Goal: Find specific page/section: Find specific page/section

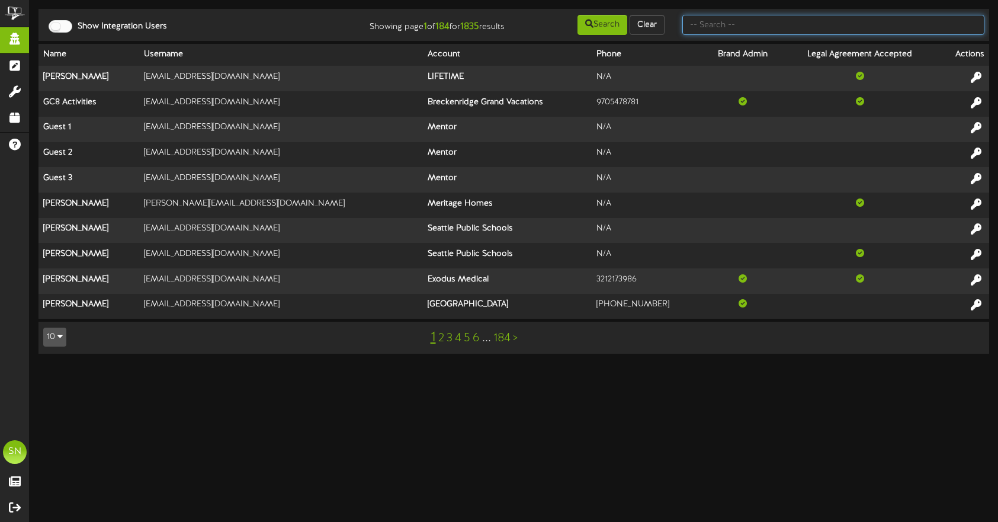
click at [764, 28] on input "text" at bounding box center [833, 25] width 302 height 20
type input "t"
type input "the plastics"
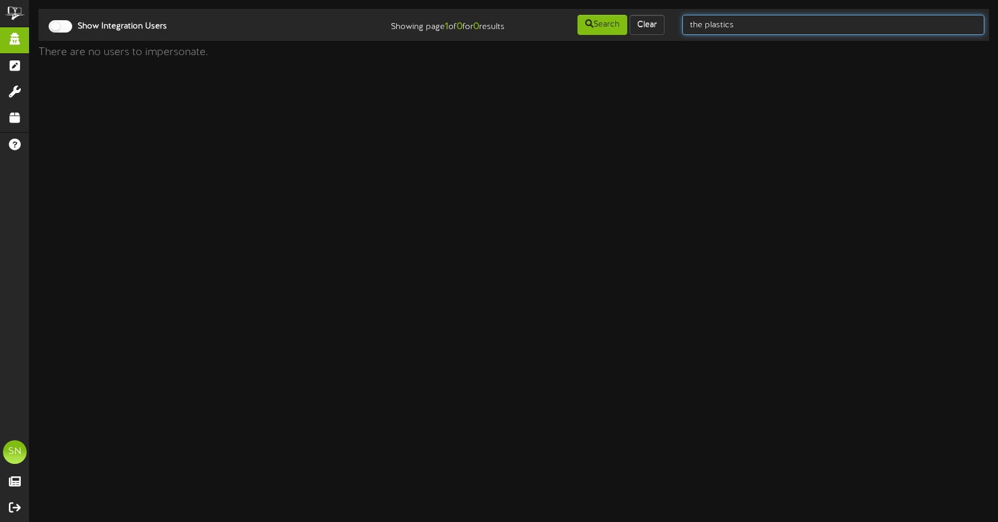
drag, startPoint x: 759, startPoint y: 27, endPoint x: 684, endPoint y: 27, distance: 75.2
click at [684, 27] on input "the plastics" at bounding box center [833, 25] width 302 height 20
type input "plastics med"
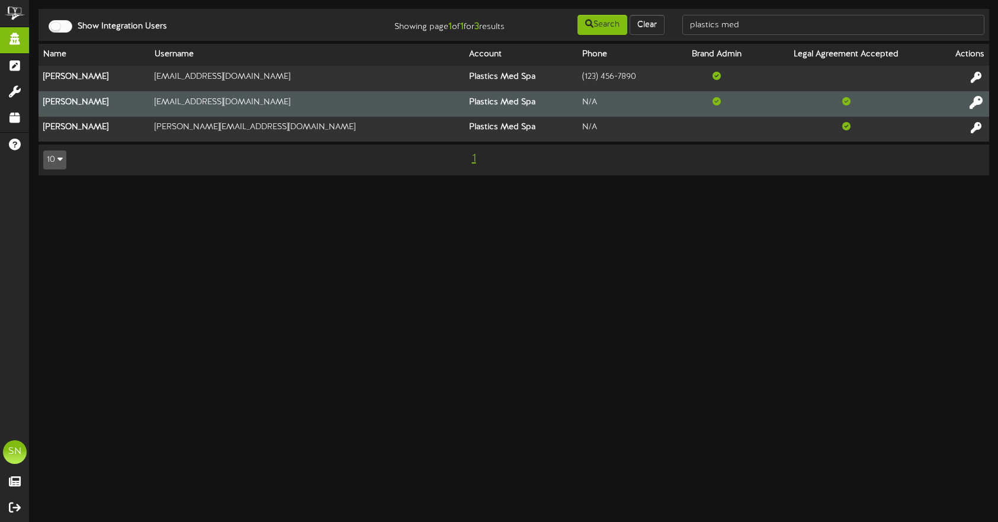
click at [974, 99] on icon at bounding box center [976, 101] width 13 height 13
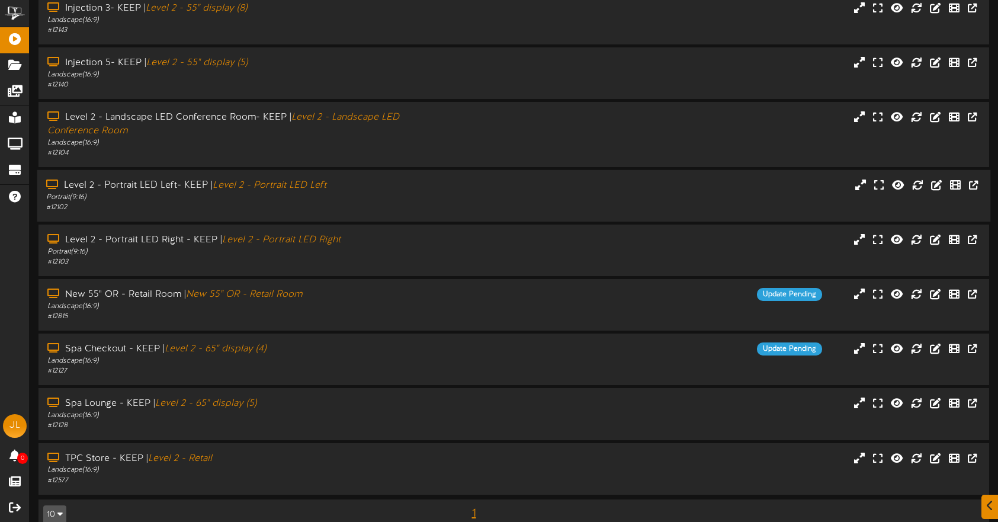
scroll to position [98, 0]
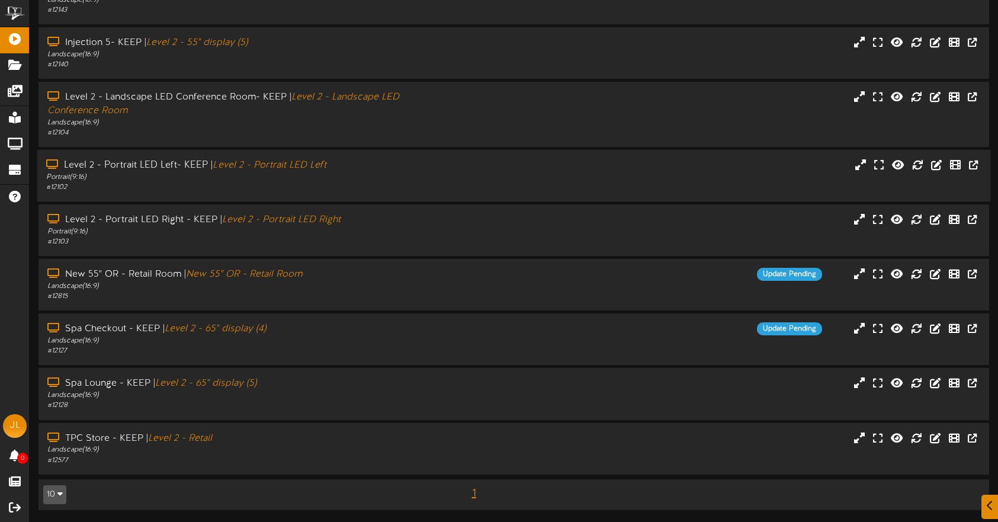
click at [381, 178] on div "Portrait ( 9:16 )" at bounding box center [236, 177] width 380 height 10
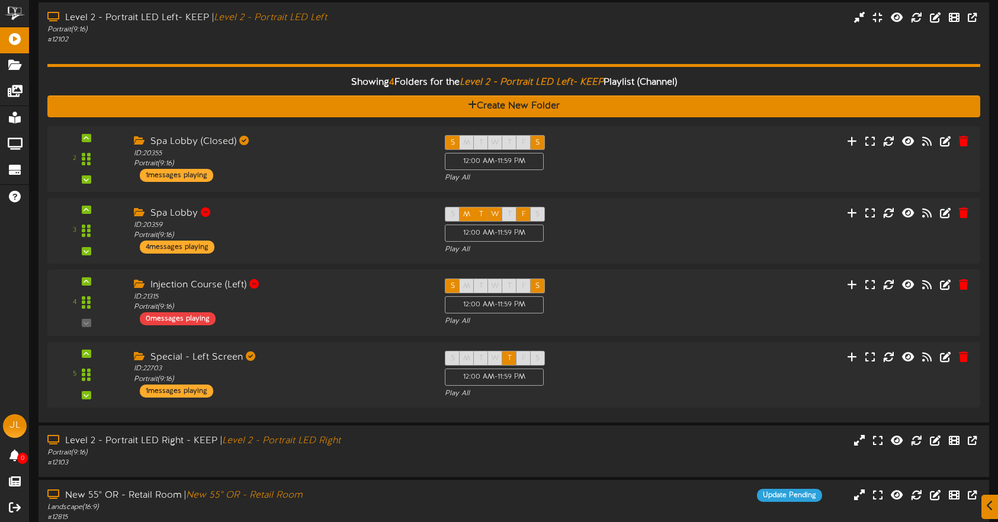
scroll to position [247, 0]
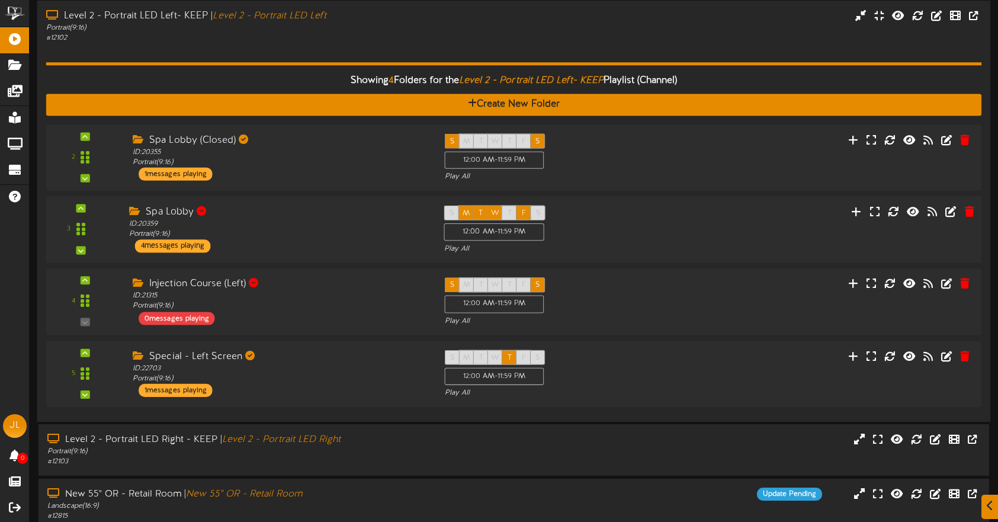
click at [340, 212] on div "Spa Lobby" at bounding box center [277, 213] width 297 height 14
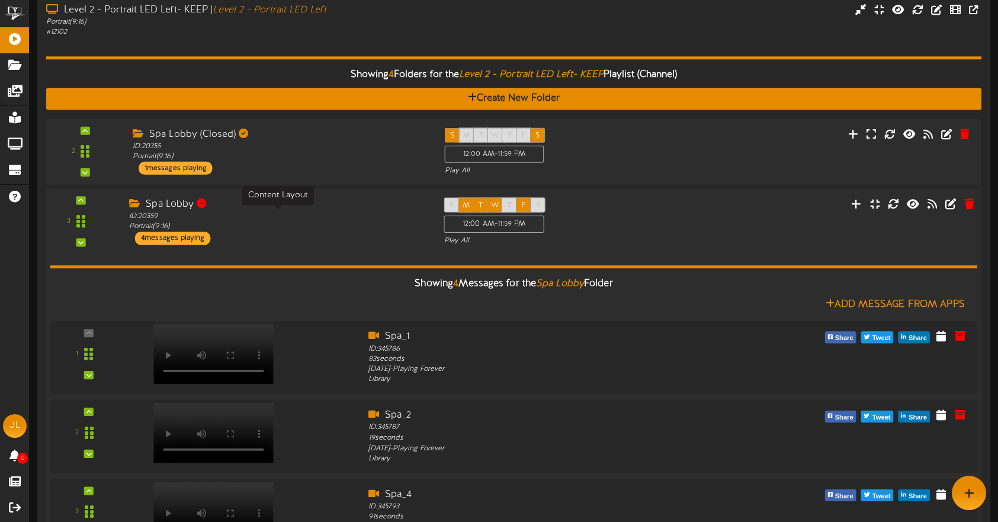
click at [339, 212] on div "ID: 20359 Portrait ( 9:16 )" at bounding box center [277, 221] width 297 height 21
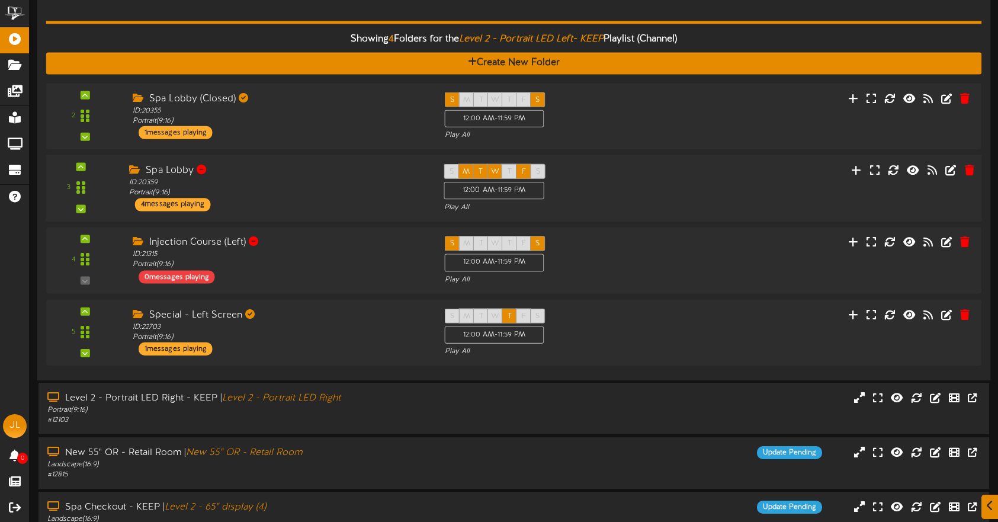
scroll to position [291, 0]
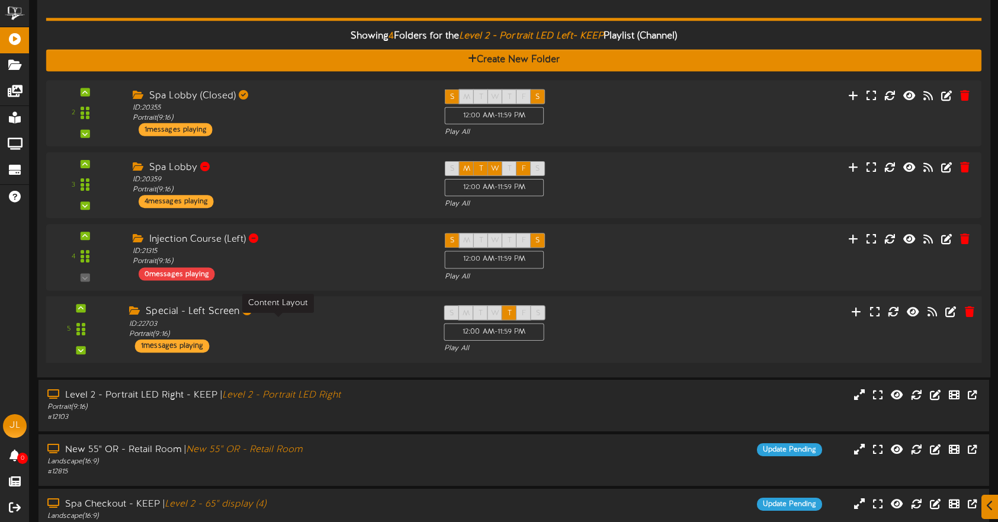
click at [315, 320] on div "ID: 22703 Portrait ( 9:16 )" at bounding box center [277, 329] width 297 height 21
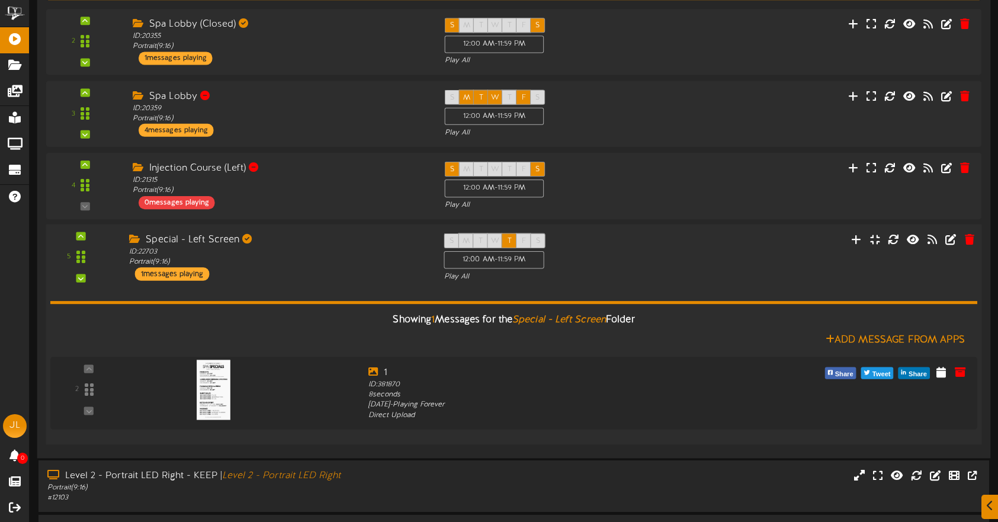
scroll to position [464, 0]
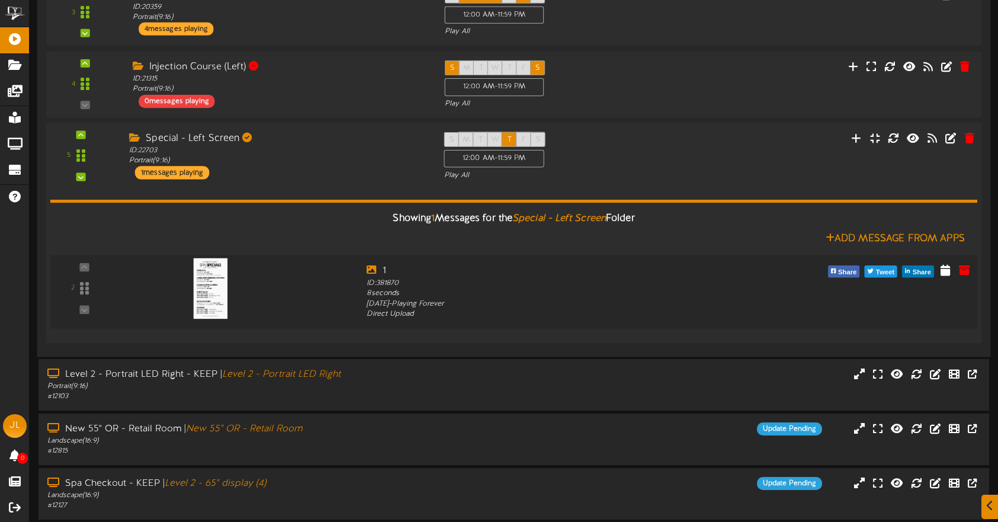
click at [212, 297] on img at bounding box center [210, 288] width 34 height 60
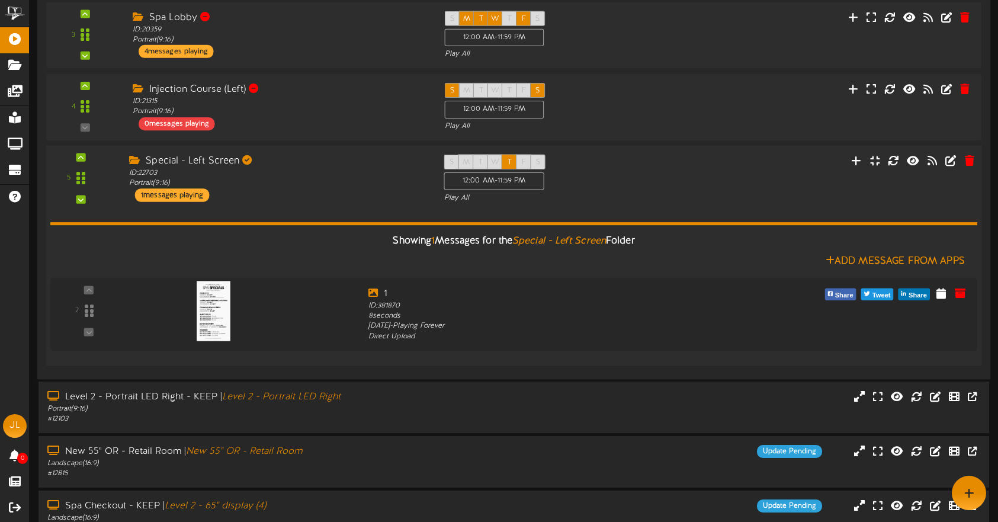
scroll to position [435, 0]
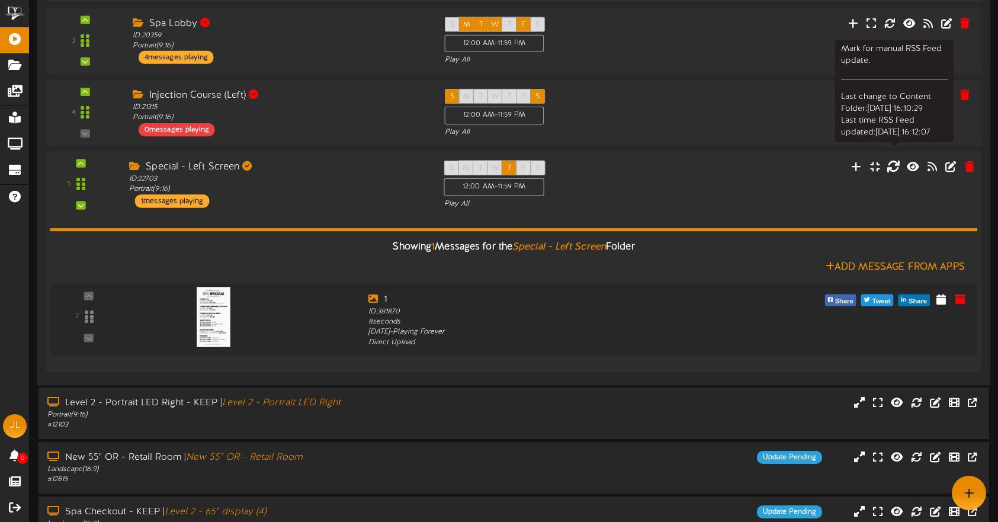
click at [896, 166] on icon at bounding box center [893, 165] width 13 height 13
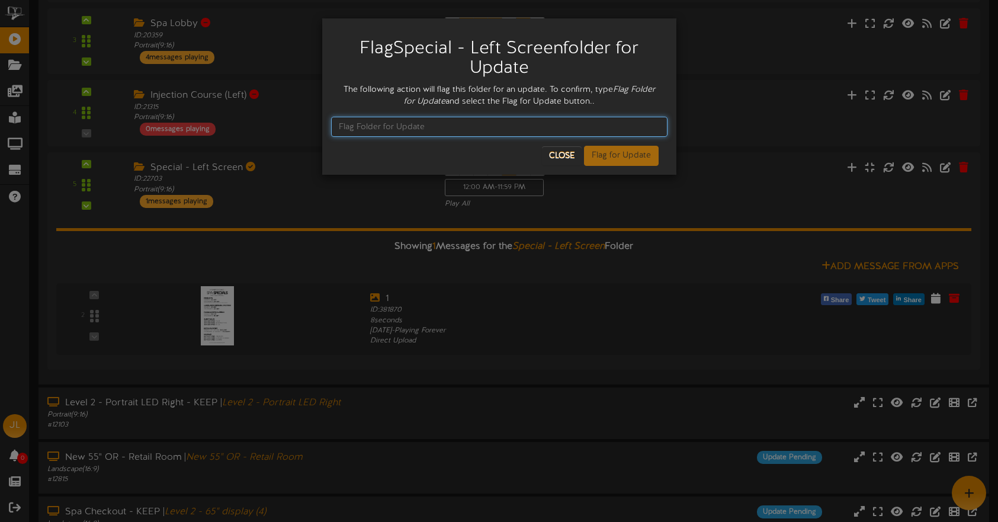
click at [445, 120] on input "text" at bounding box center [499, 127] width 336 height 20
type input "Flag Folder for Update"
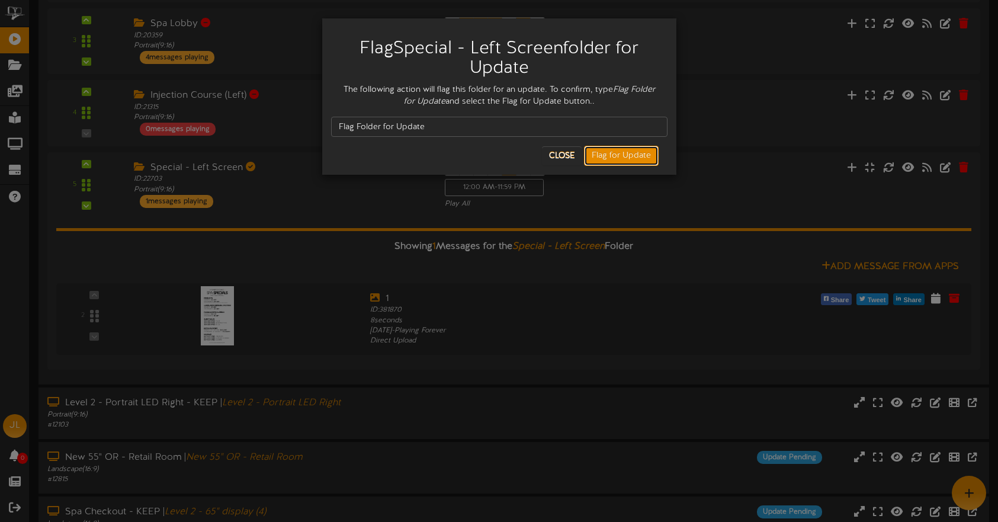
click at [608, 159] on button "Flag for Update" at bounding box center [621, 156] width 75 height 20
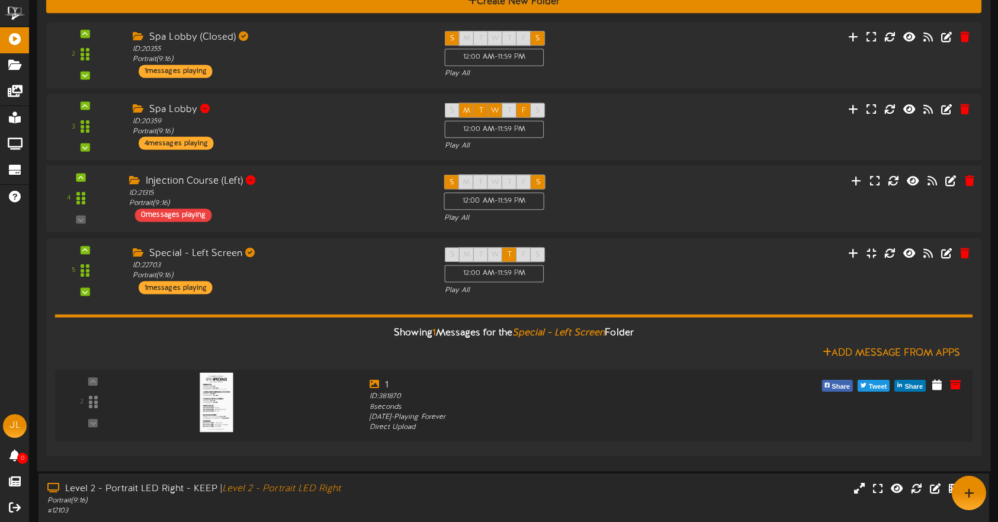
scroll to position [335, 0]
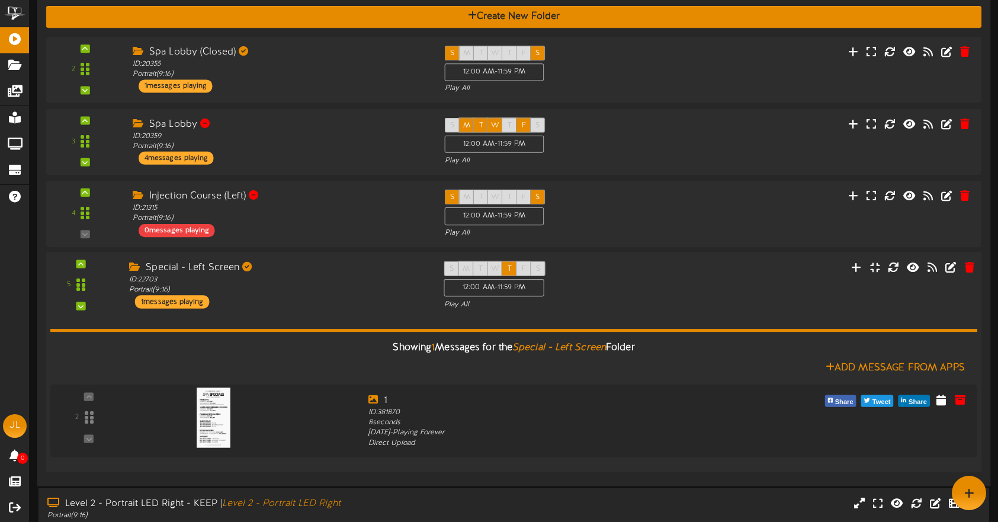
click at [341, 299] on div "Special - Left Screen ID: 22703 Portrait ( 9:16 ) 1 messages playing" at bounding box center [277, 284] width 315 height 47
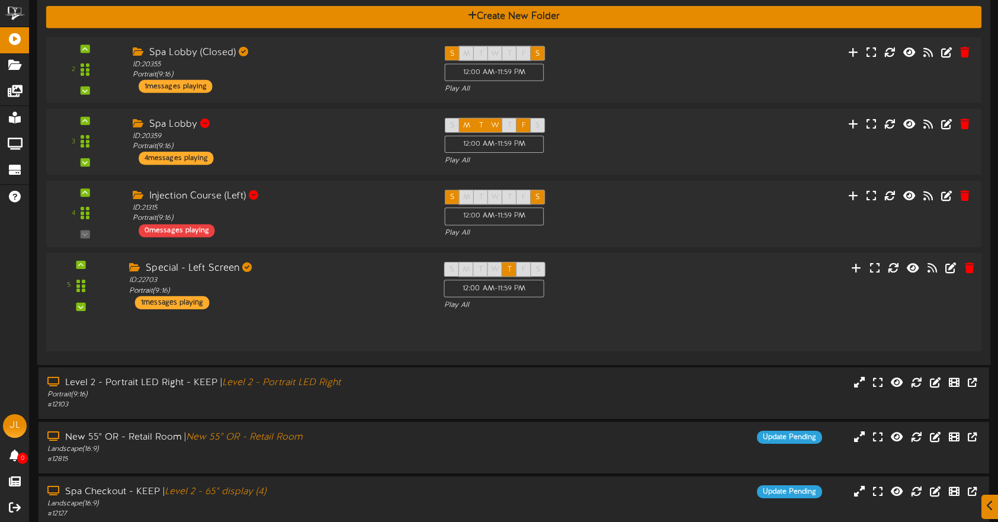
scroll to position [335, 0]
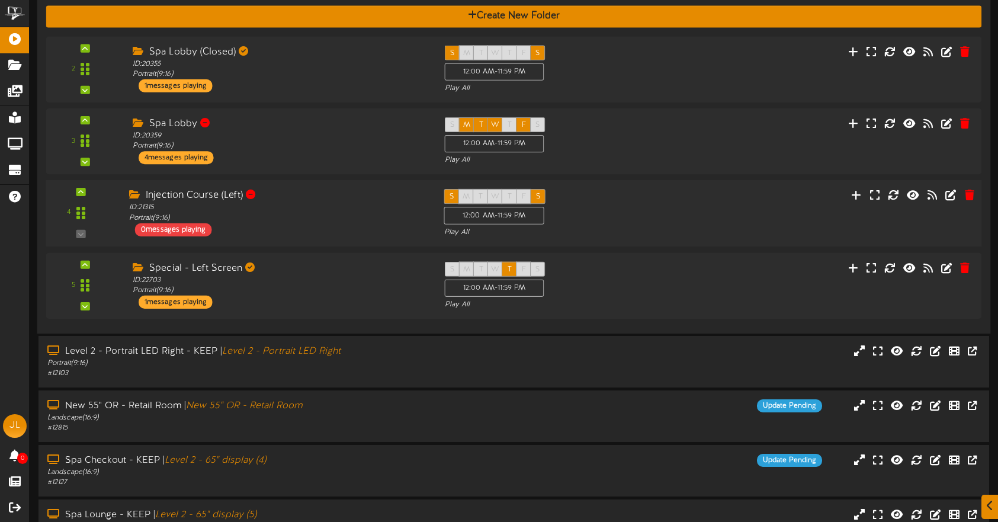
click at [347, 235] on div "Injection Course (Left) ID: 21315 Portrait ( 9:16 ) 0 messages playing" at bounding box center [277, 212] width 315 height 47
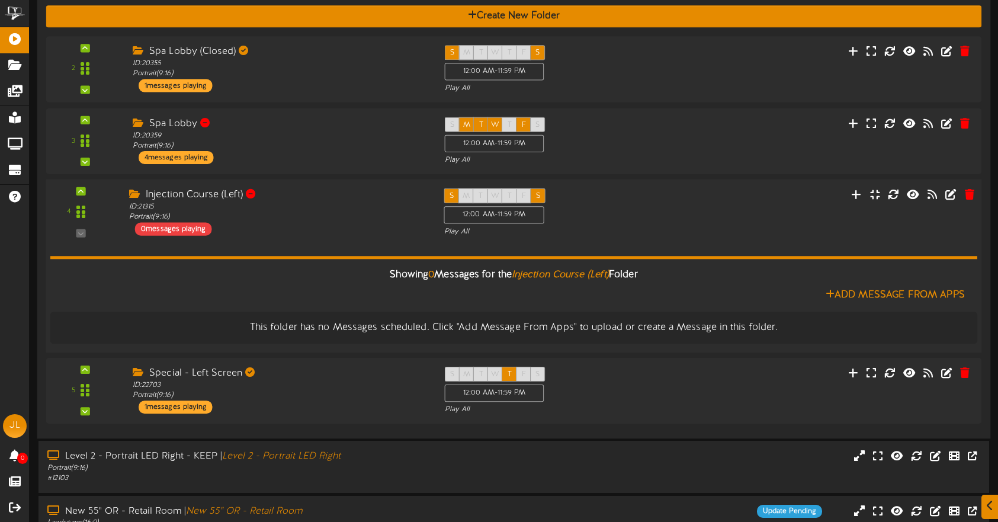
click at [347, 235] on div "Injection Course (Left) ID: 21315 Portrait ( 9:16 ) 0 messages playing" at bounding box center [277, 211] width 315 height 47
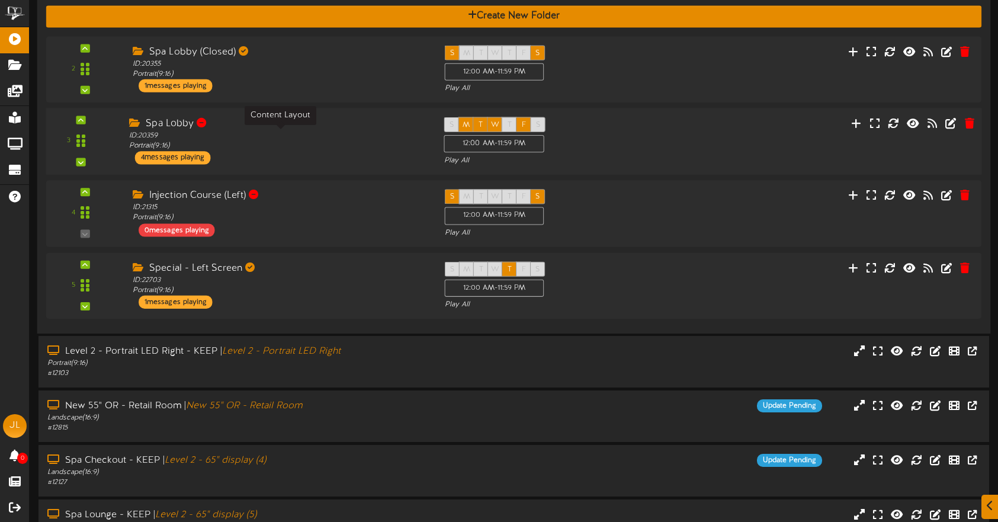
click at [292, 147] on div "ID: 20359 Portrait ( 9:16 )" at bounding box center [277, 141] width 297 height 21
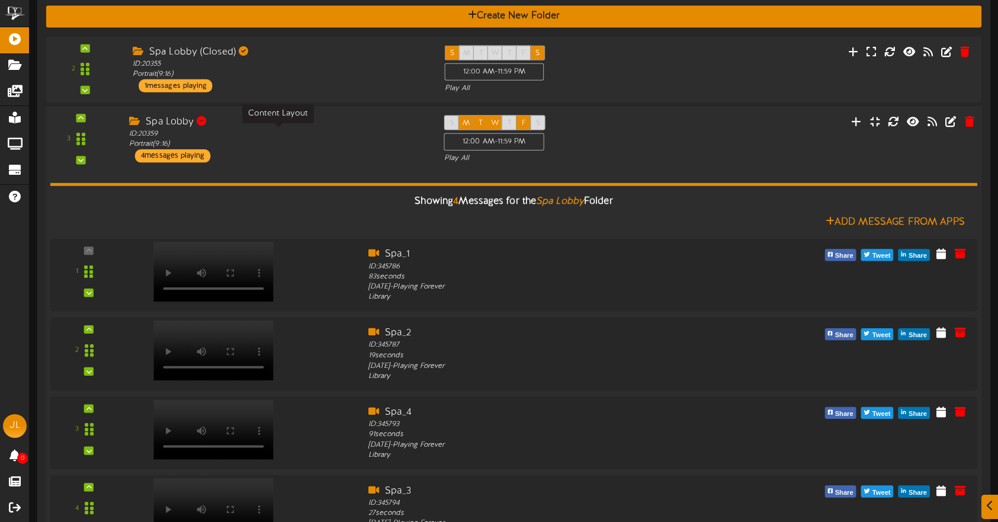
click at [291, 146] on div "ID: 20359 Portrait ( 9:16 )" at bounding box center [277, 139] width 297 height 21
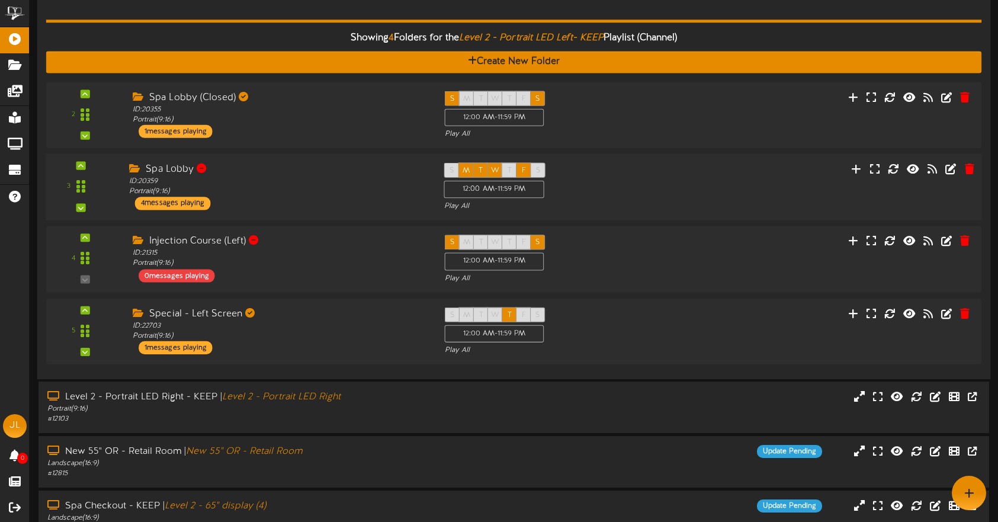
scroll to position [207, 0]
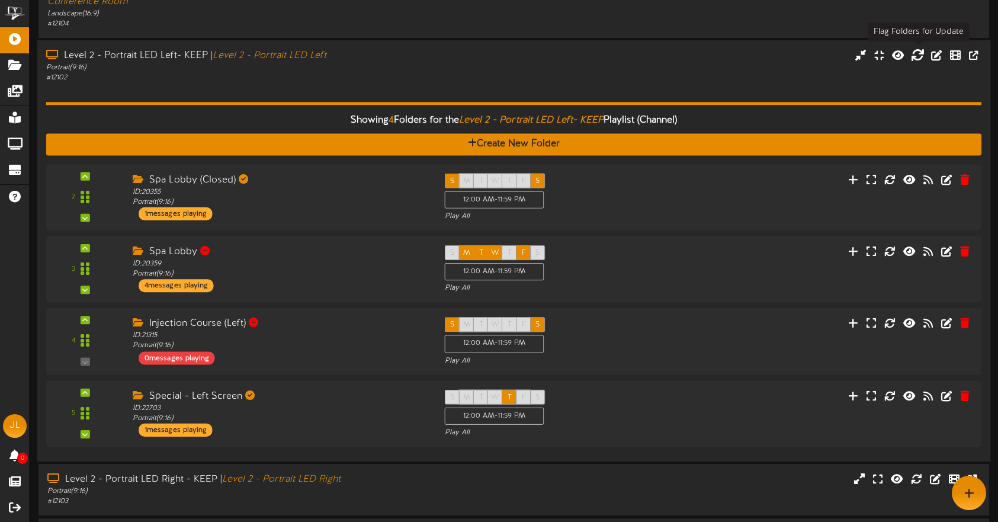
click at [920, 57] on icon at bounding box center [917, 55] width 13 height 13
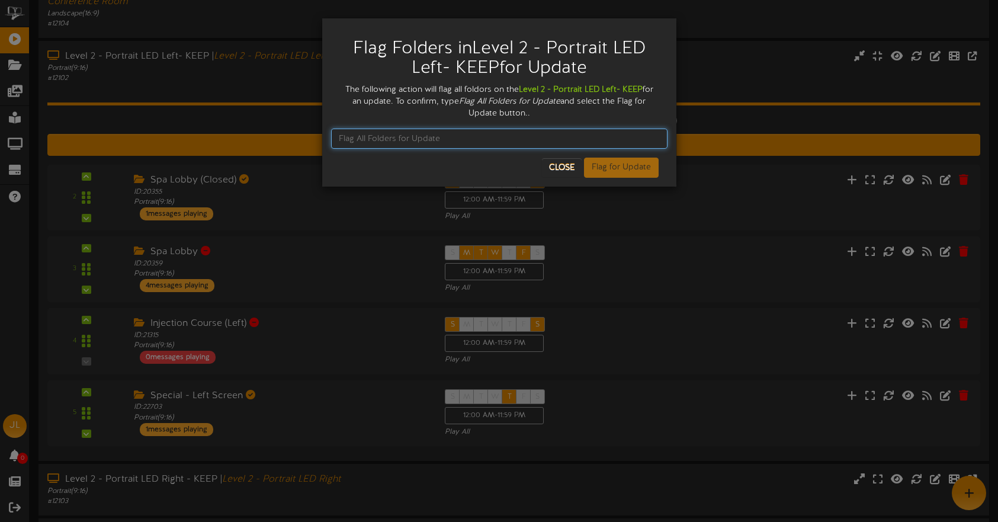
click at [425, 130] on input "text" at bounding box center [499, 139] width 336 height 20
drag, startPoint x: 454, startPoint y: 140, endPoint x: 442, endPoint y: 141, distance: 12.5
click at [454, 140] on input "Flag Folder for Update" at bounding box center [499, 139] width 336 height 20
click at [337, 138] on input "Flag Folder for Update" at bounding box center [499, 139] width 336 height 20
drag, startPoint x: 567, startPoint y: 134, endPoint x: 486, endPoint y: 132, distance: 81.8
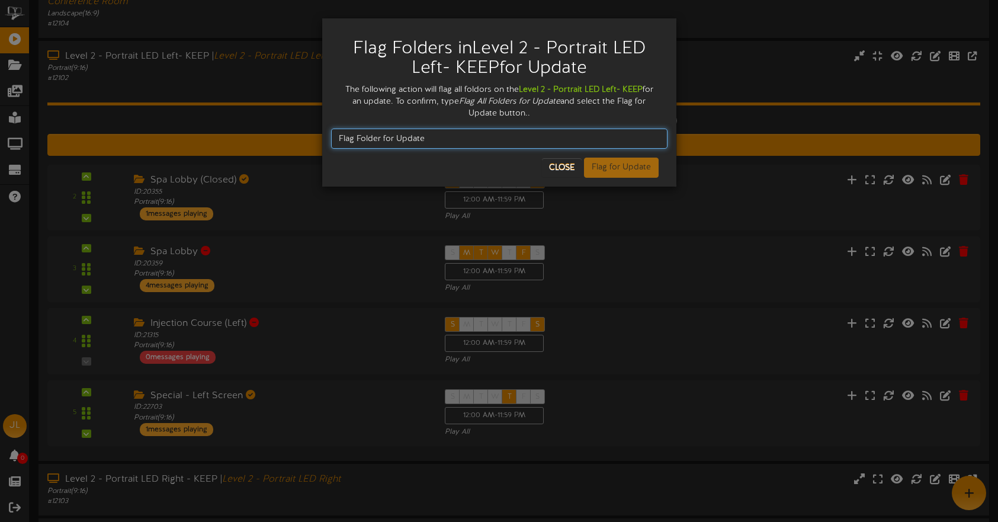
click at [565, 134] on input "Flag Folder for Update" at bounding box center [499, 139] width 336 height 20
drag, startPoint x: 475, startPoint y: 134, endPoint x: 445, endPoint y: 141, distance: 30.5
click at [326, 134] on div "Flag Folders in Level 2 - Portrait LED Left- KEEP for Update The following acti…" at bounding box center [499, 102] width 354 height 168
type input "Flag Folder for Update"
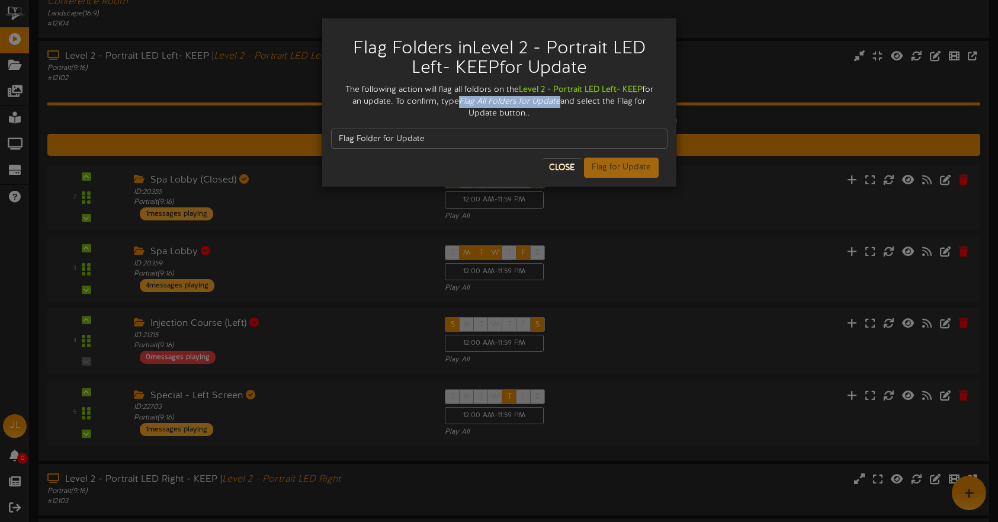
drag, startPoint x: 458, startPoint y: 101, endPoint x: 560, endPoint y: 104, distance: 101.9
click at [560, 104] on div "The following action will flag all foldors on the Level 2 - Portrait LED Left- …" at bounding box center [499, 102] width 336 height 36
copy icon "Flag All Folders for Update"
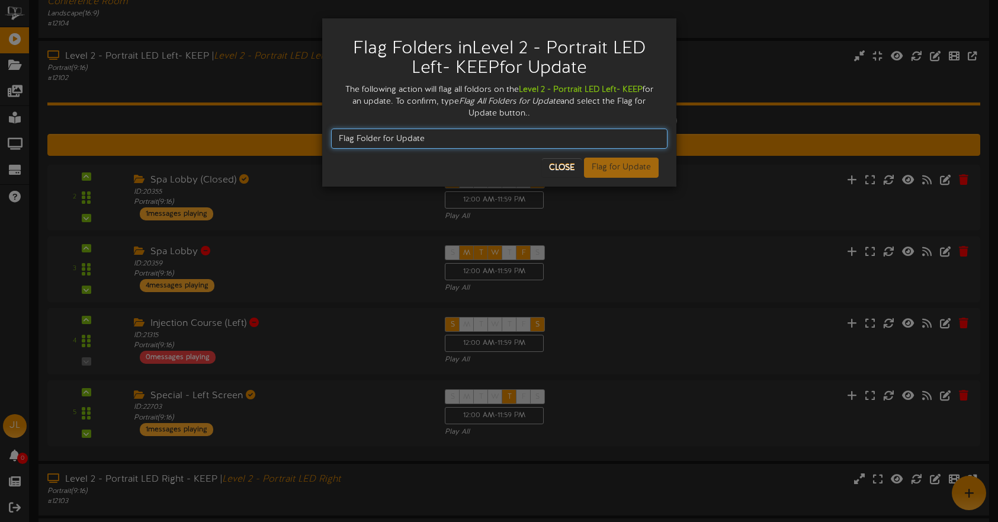
drag, startPoint x: 466, startPoint y: 135, endPoint x: 323, endPoint y: 135, distance: 143.3
click at [315, 136] on div "Flag Folders in Level 2 - Portrait LED Left- KEEP for Update The following acti…" at bounding box center [499, 261] width 998 height 522
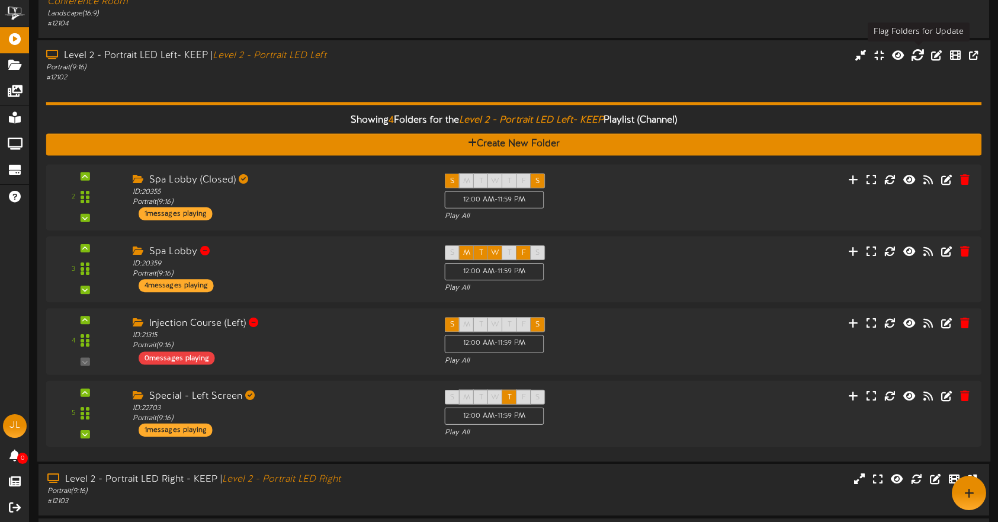
click at [915, 58] on icon at bounding box center [917, 55] width 13 height 13
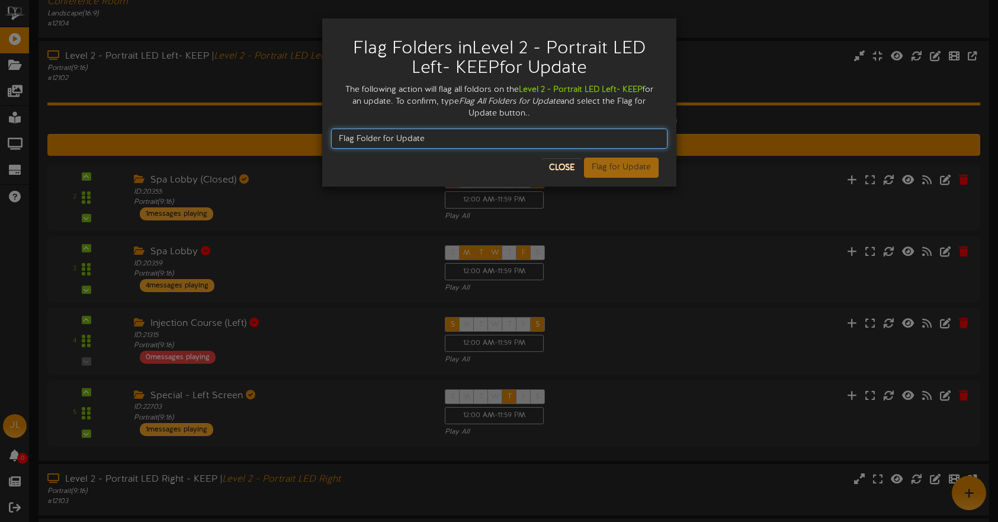
click at [445, 137] on input "Flag Folder for Update" at bounding box center [499, 139] width 336 height 20
type input "F"
paste input "Flag All Folders for Update"
type input "Flag All Folders for Update"
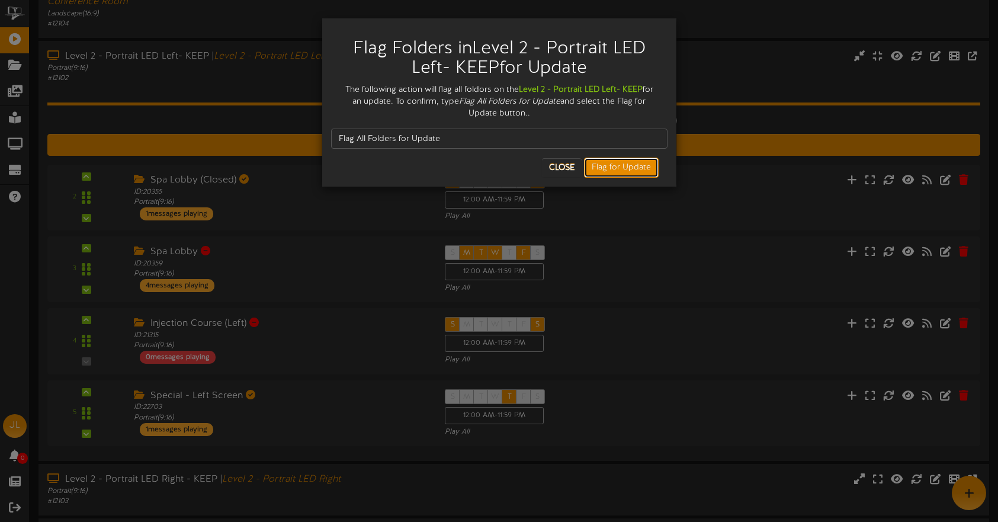
click at [598, 167] on button "Flag for Update" at bounding box center [621, 168] width 75 height 20
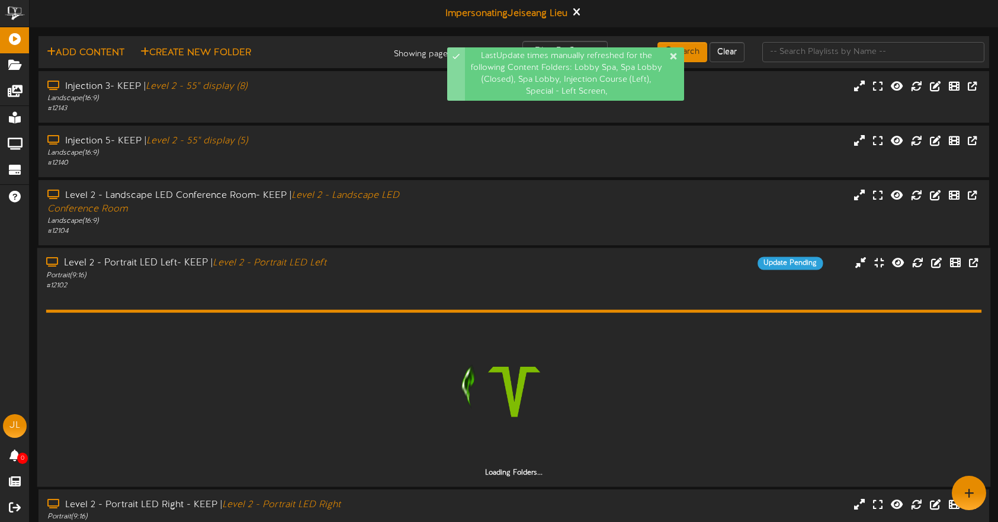
click at [476, 278] on div "Level 2 - Portrait LED Left- KEEP | Level 2 - Portrait LED Left Portrait ( 9:16…" at bounding box center [514, 273] width 954 height 34
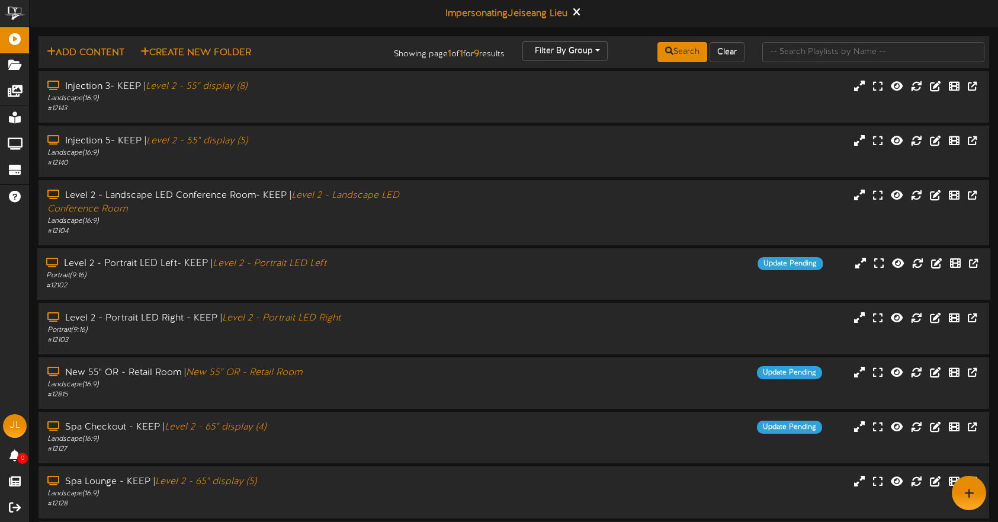
click at [373, 266] on div "Level 2 - Portrait LED Left- KEEP | Level 2 - Portrait LED Left" at bounding box center [236, 264] width 380 height 14
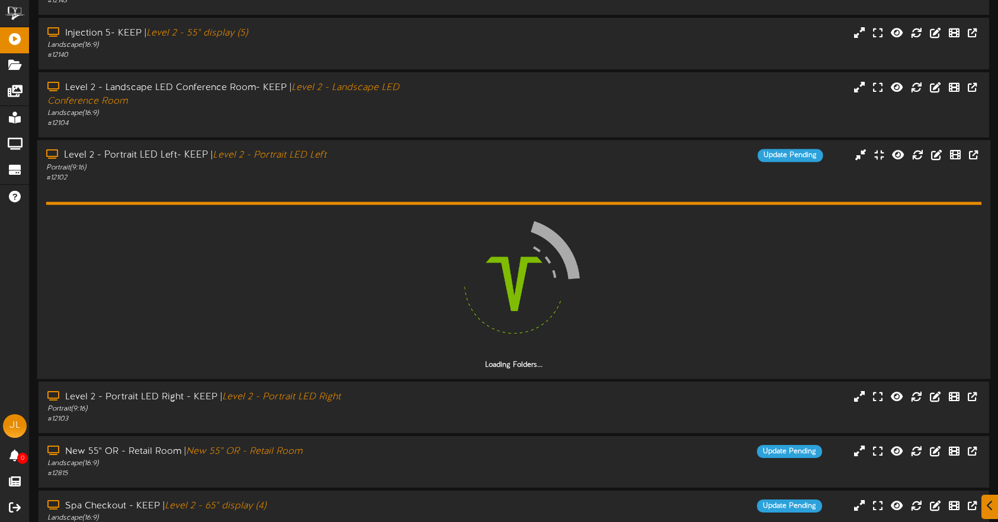
scroll to position [150, 0]
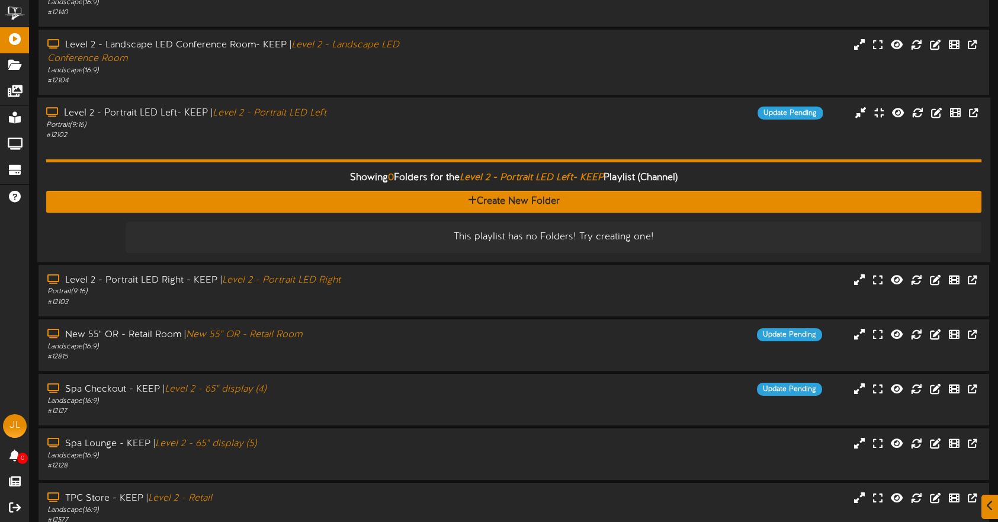
click at [339, 142] on div "Showing 0 Folders for the Level 2 - Portrait LED Left- KEEP Playlist (Channel) …" at bounding box center [514, 196] width 936 height 113
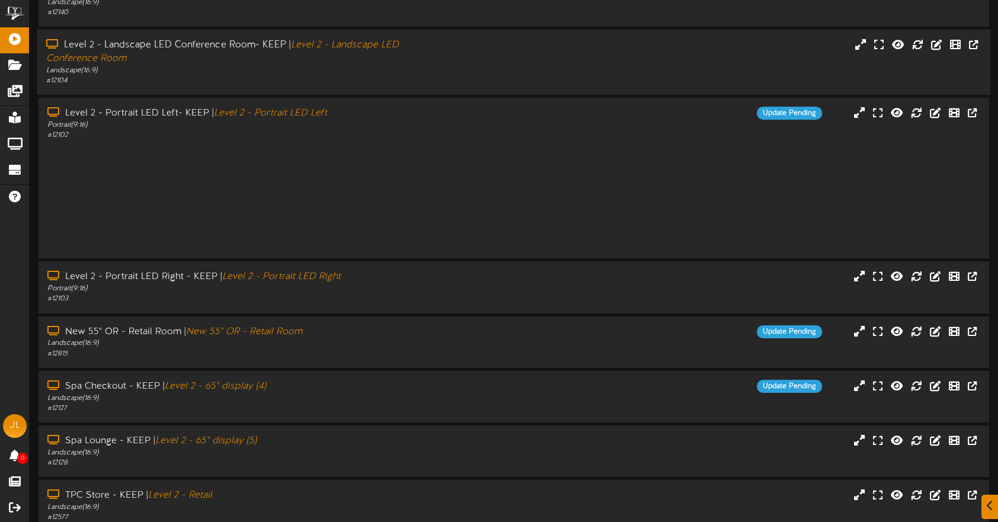
scroll to position [98, 0]
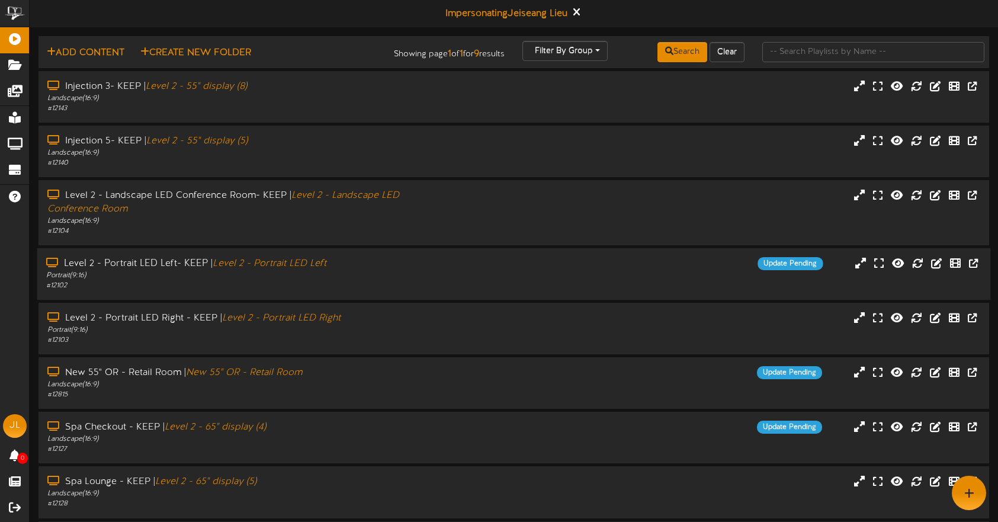
click at [380, 271] on div "Portrait ( 9:16 )" at bounding box center [236, 276] width 380 height 10
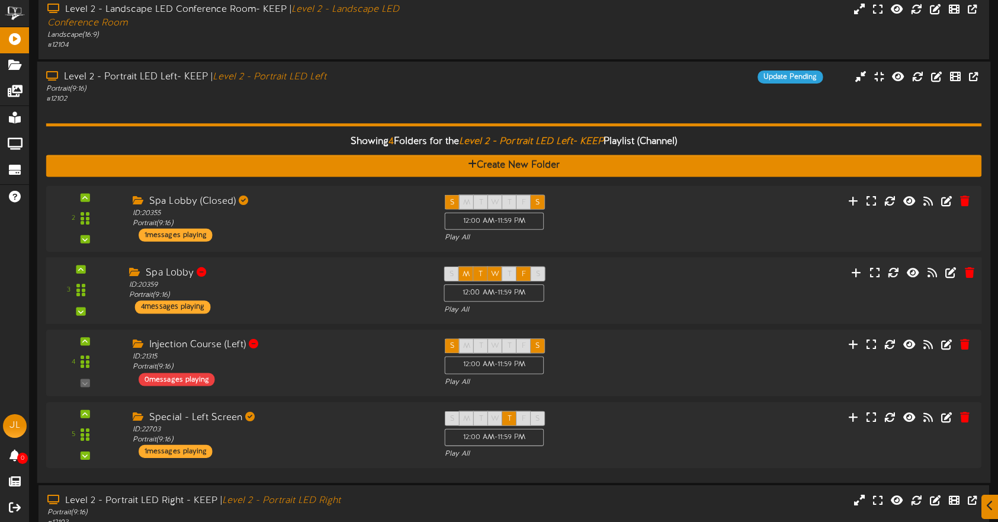
scroll to position [201, 0]
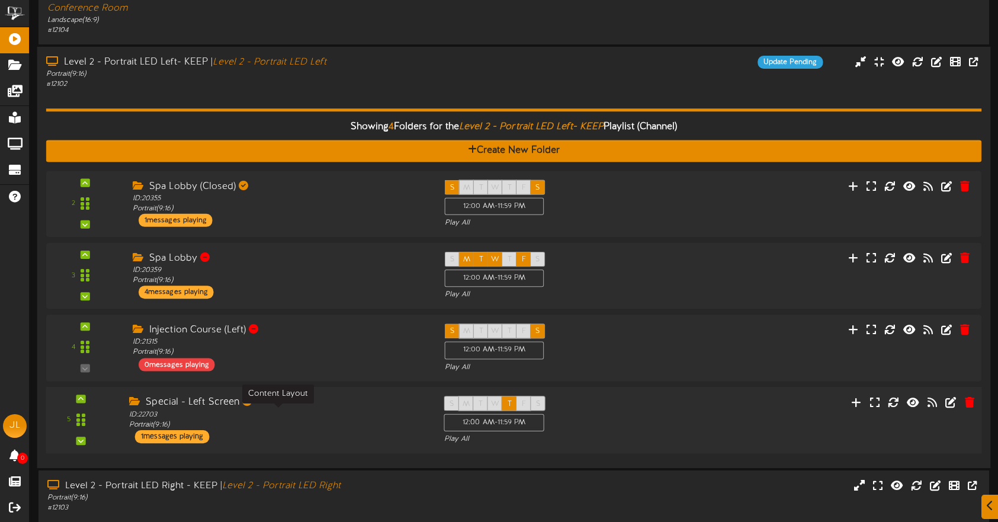
click at [342, 411] on div "ID: 22703 Portrait ( 9:16 )" at bounding box center [277, 419] width 297 height 21
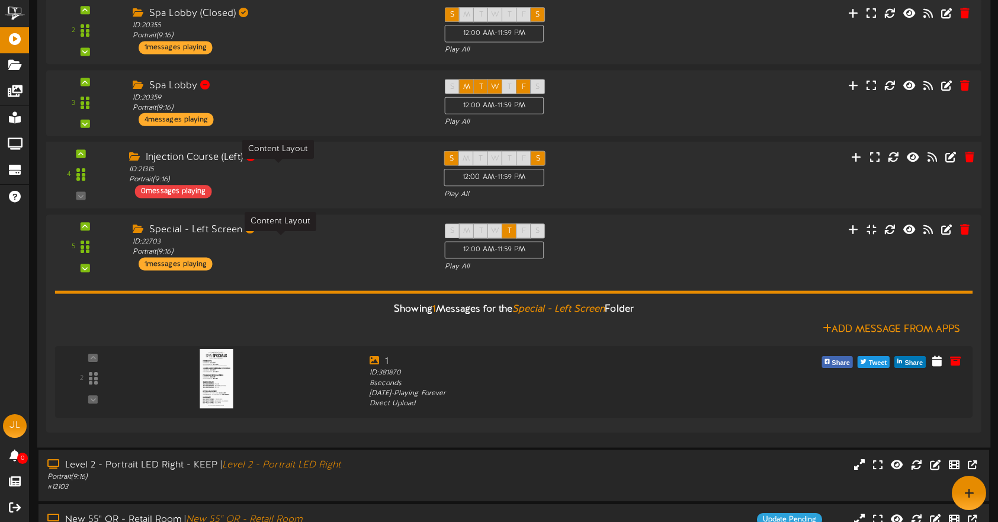
scroll to position [372, 0]
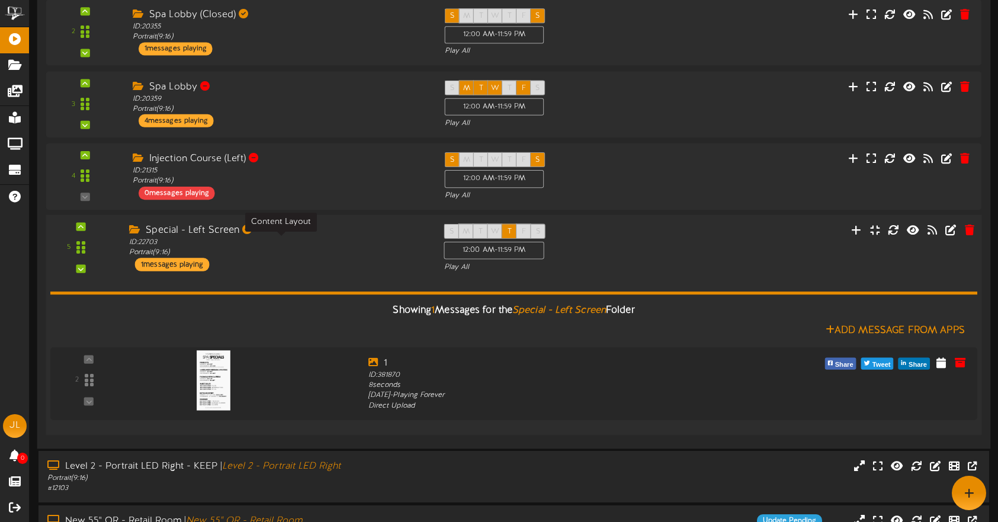
click at [320, 238] on div "ID: 22703 Portrait ( 9:16 )" at bounding box center [277, 247] width 297 height 21
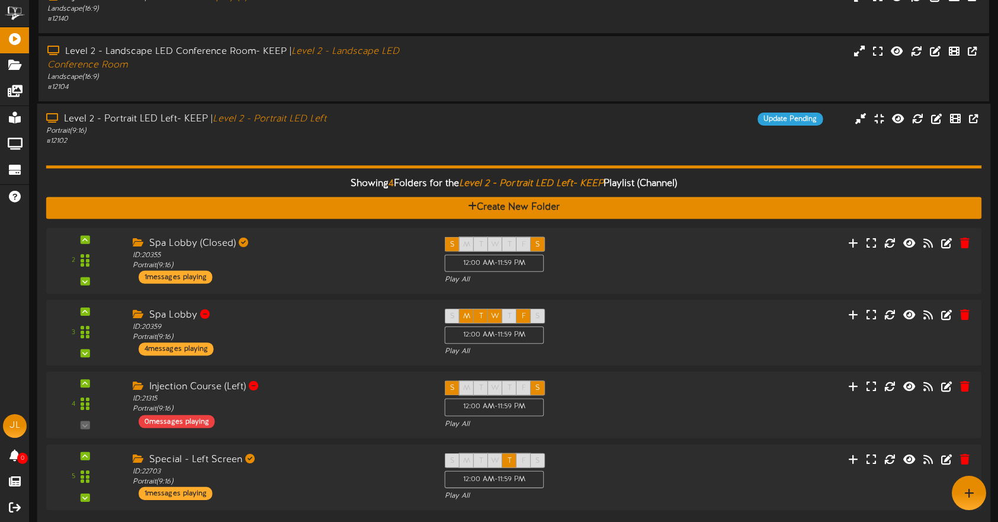
click at [342, 145] on div "# 12102" at bounding box center [236, 141] width 380 height 10
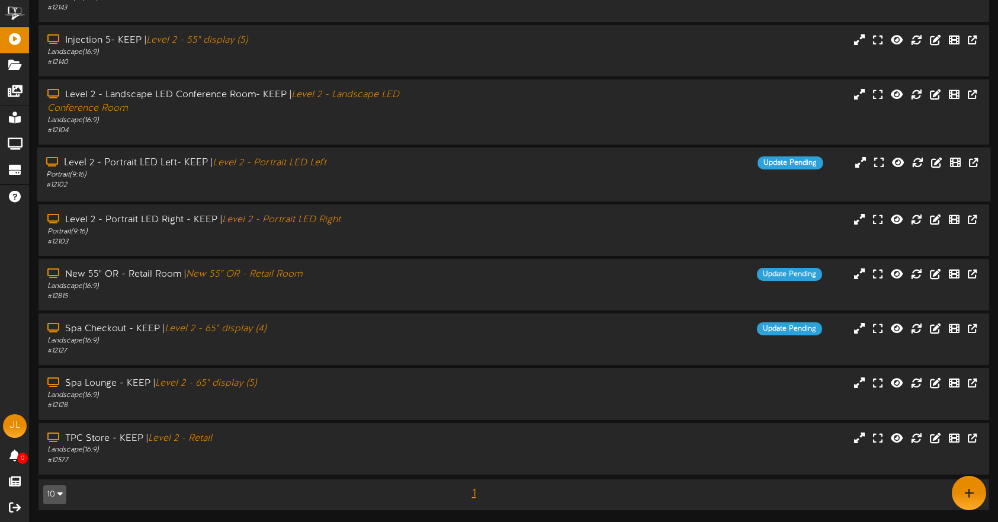
scroll to position [98, 0]
click at [918, 163] on icon at bounding box center [917, 164] width 13 height 13
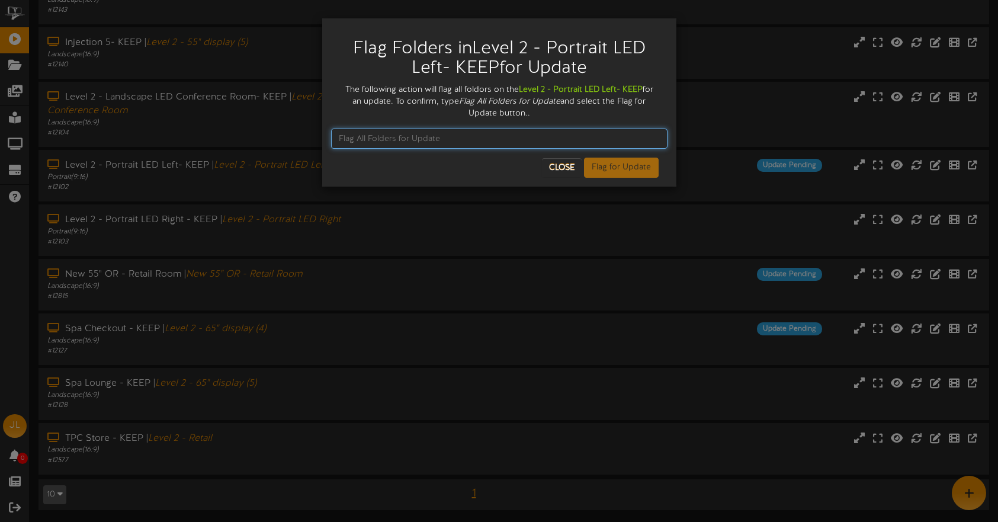
click at [496, 139] on input "text" at bounding box center [499, 139] width 336 height 20
type input "Flag All Folders for Update"
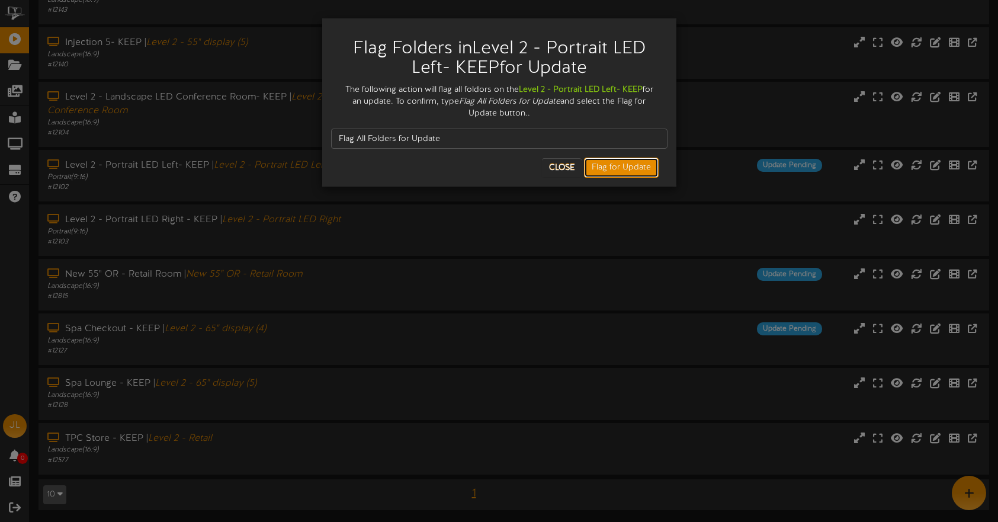
click at [644, 174] on button "Flag for Update" at bounding box center [621, 168] width 75 height 20
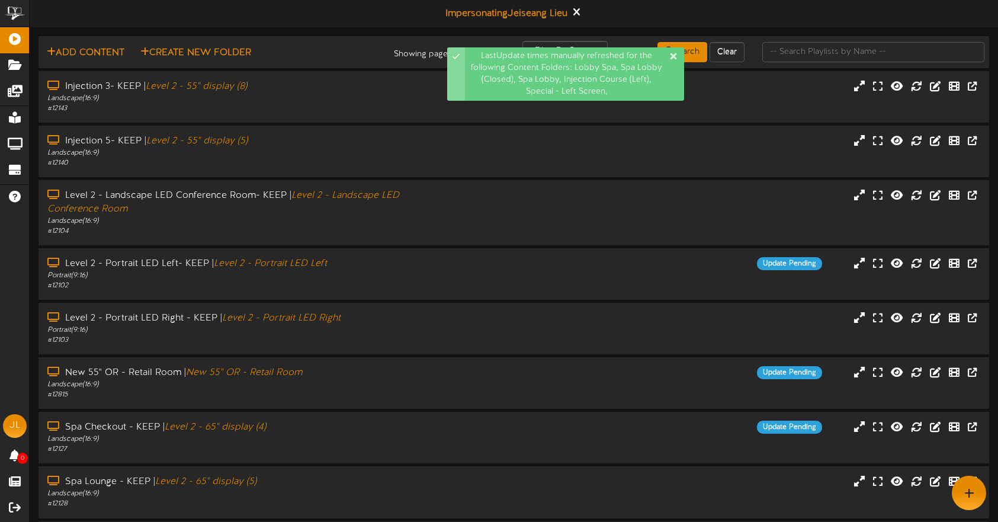
drag, startPoint x: 672, startPoint y: 56, endPoint x: 665, endPoint y: 54, distance: 7.9
click at [672, 56] on icon at bounding box center [673, 56] width 7 height 7
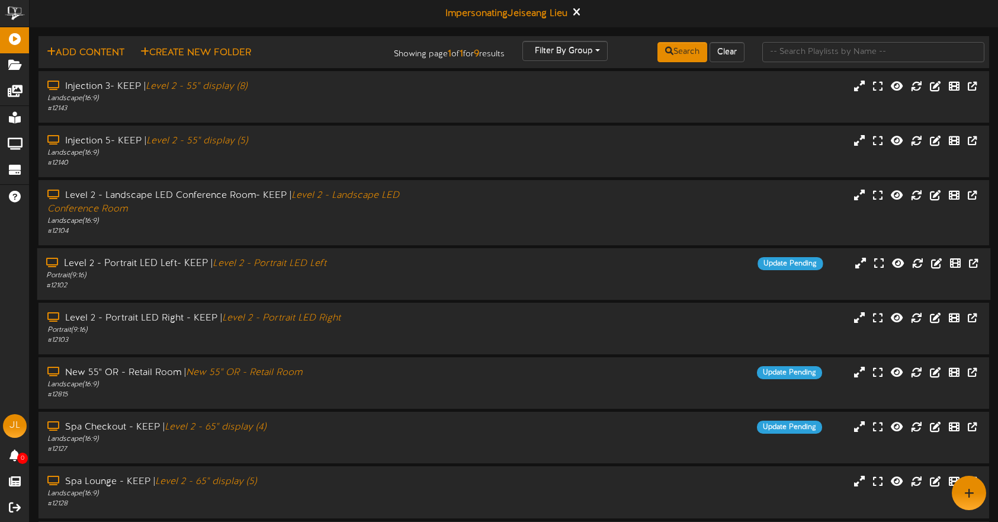
click at [390, 290] on div "# 12102" at bounding box center [236, 286] width 380 height 10
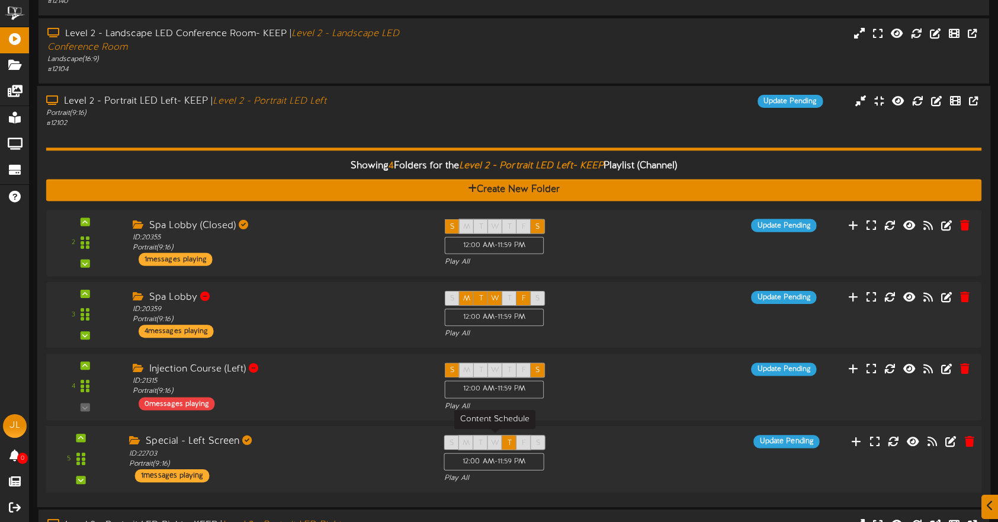
scroll to position [163, 0]
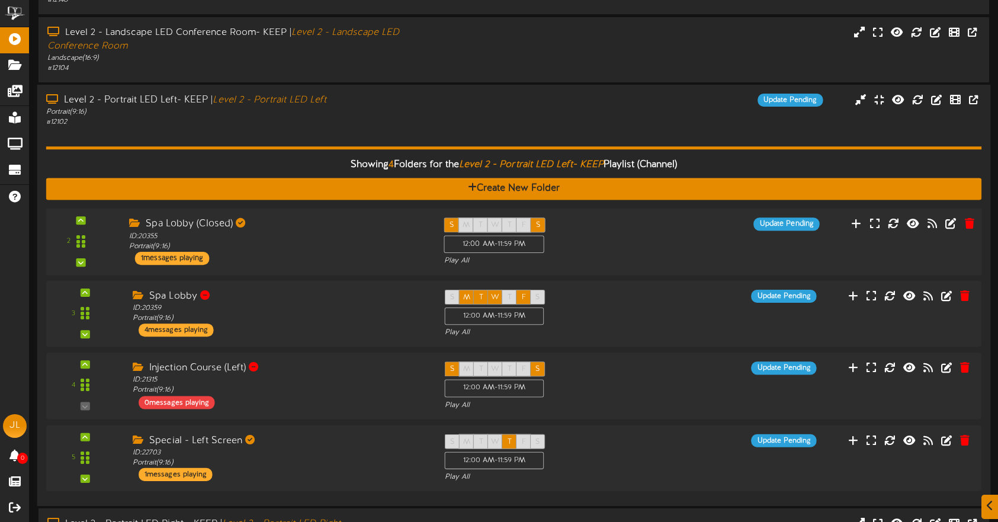
click at [307, 230] on div "Spa Lobby (Closed)" at bounding box center [277, 224] width 297 height 14
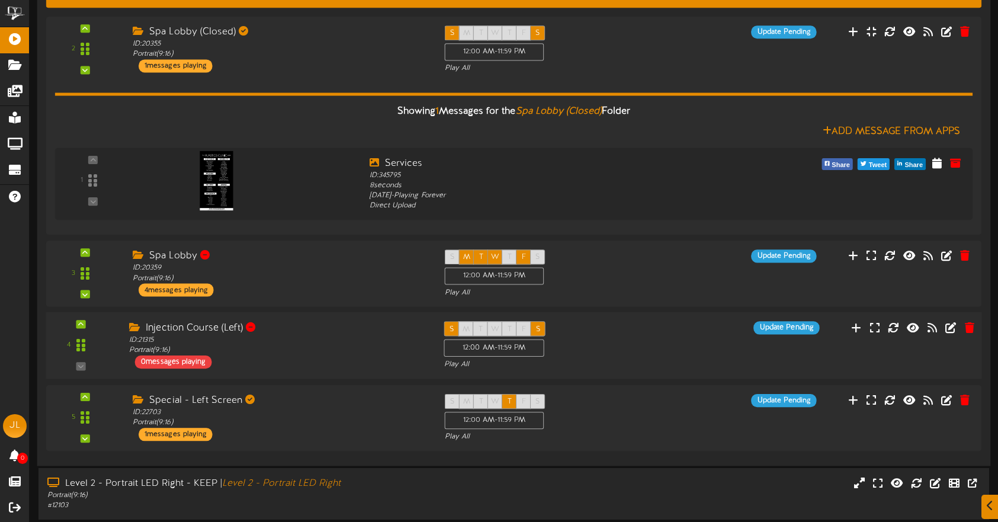
scroll to position [357, 0]
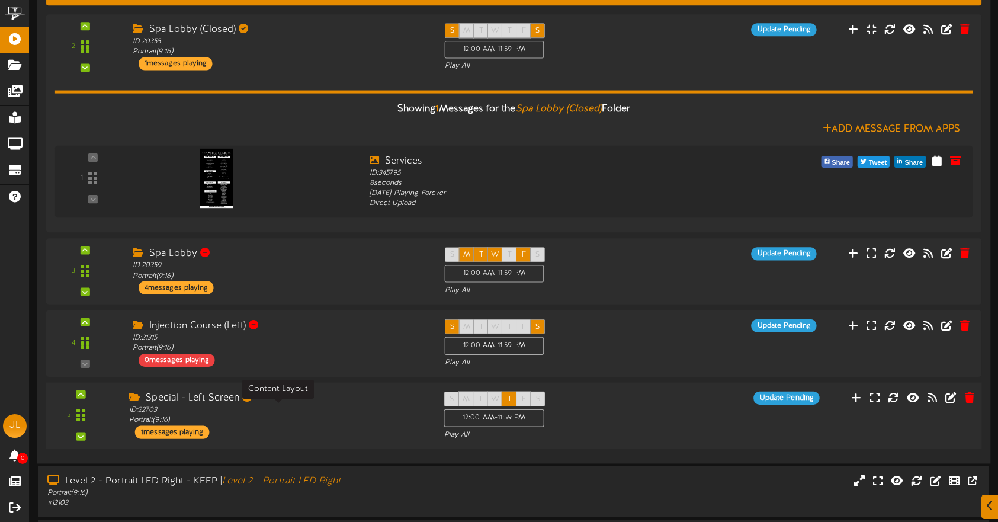
click at [347, 407] on div "ID: 22703 Portrait ( 9:16 )" at bounding box center [277, 415] width 297 height 21
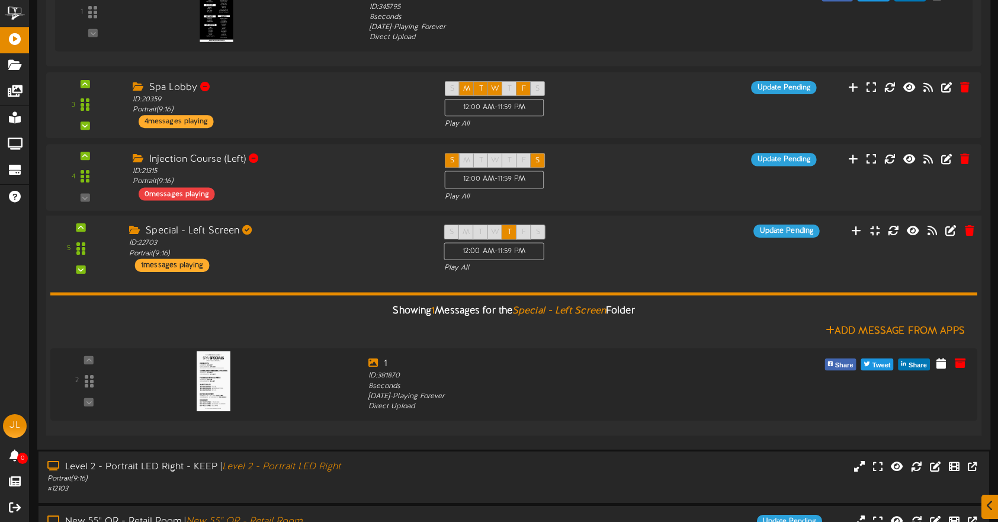
scroll to position [524, 0]
click at [332, 260] on div "Special - Left Screen ID: 22703 Portrait ( 9:16 ) 1 messages playing" at bounding box center [277, 247] width 315 height 47
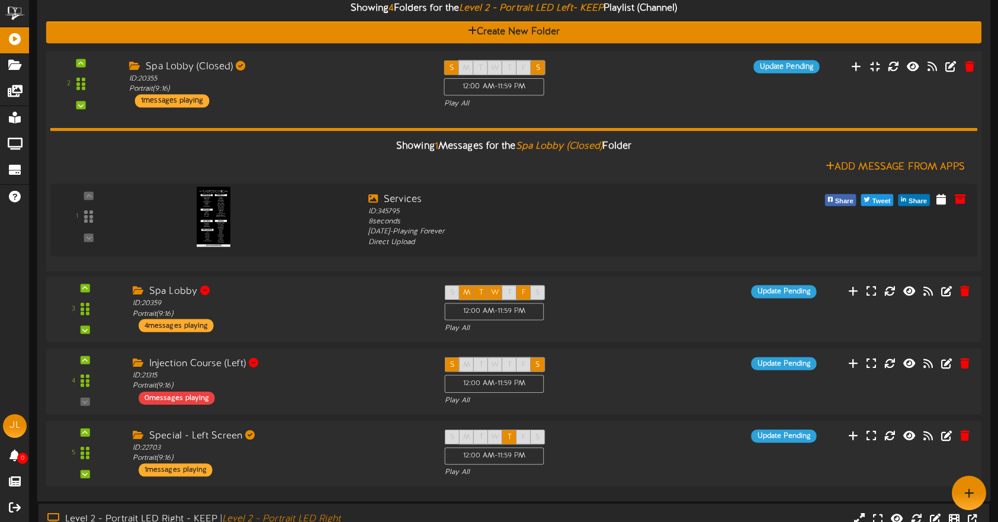
click at [278, 98] on div "Spa Lobby (Closed) ID: 20355 Portrait ( 9:16 ) 1 messages playing" at bounding box center [277, 83] width 315 height 47
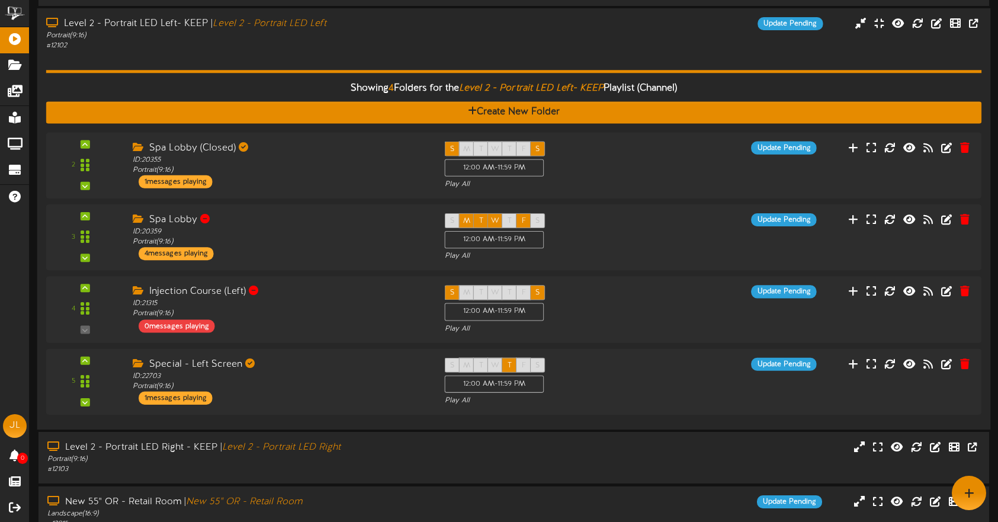
drag, startPoint x: 263, startPoint y: 50, endPoint x: 322, endPoint y: 102, distance: 78.5
click at [263, 50] on div "# 12102" at bounding box center [236, 46] width 380 height 10
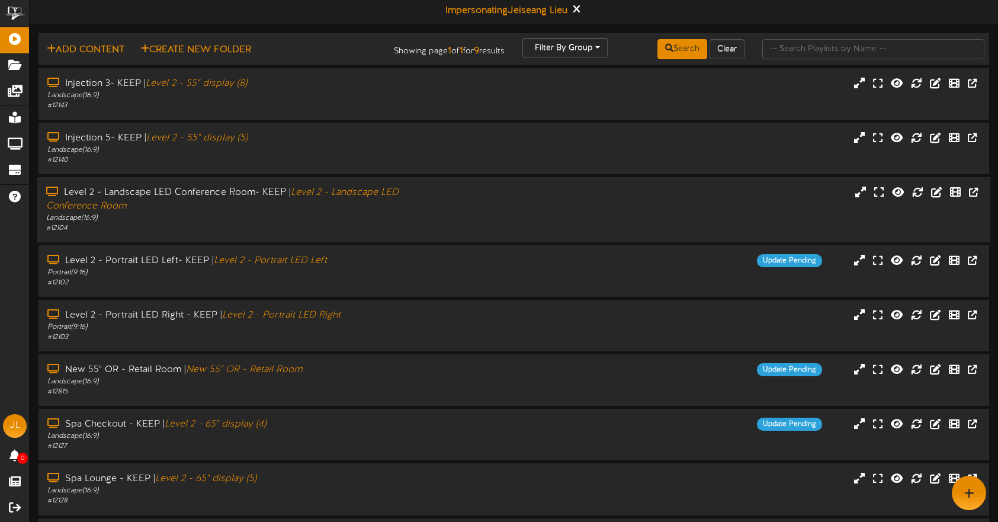
scroll to position [0, 0]
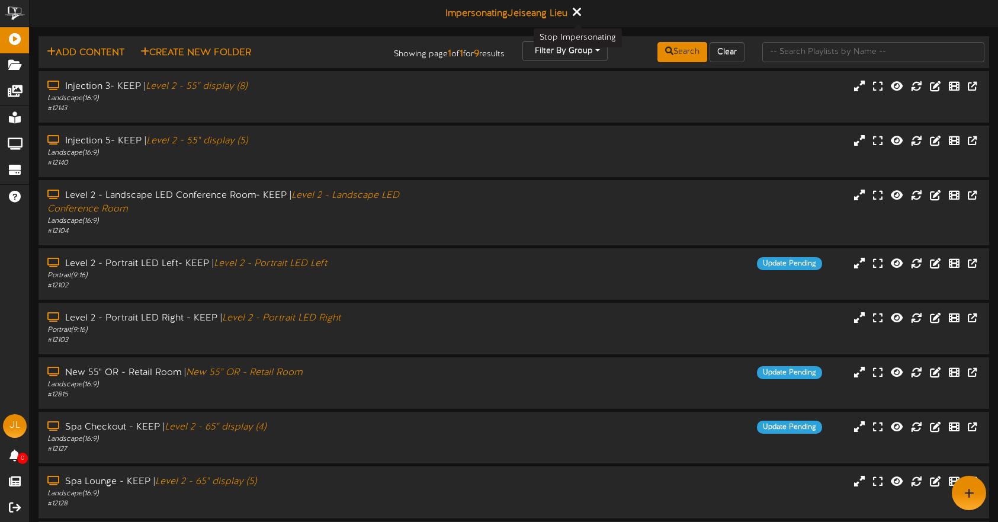
click at [580, 12] on icon at bounding box center [576, 11] width 8 height 13
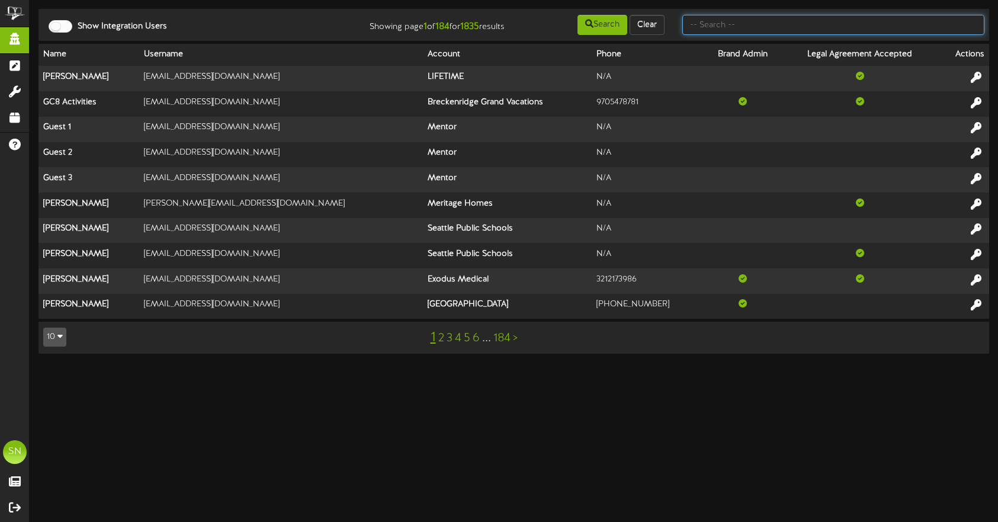
click at [704, 25] on input "text" at bounding box center [833, 25] width 302 height 20
type input "[PERSON_NAME]"
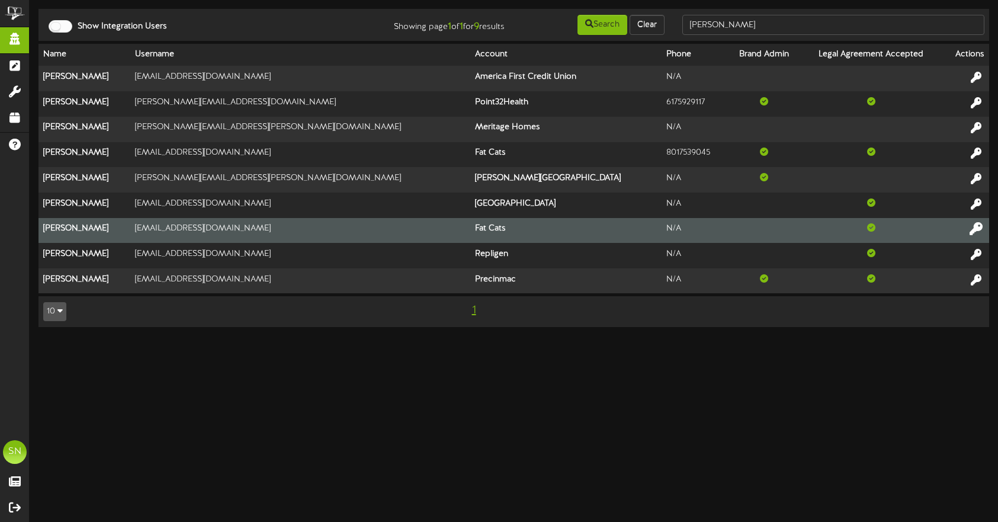
click at [975, 226] on icon at bounding box center [976, 228] width 13 height 13
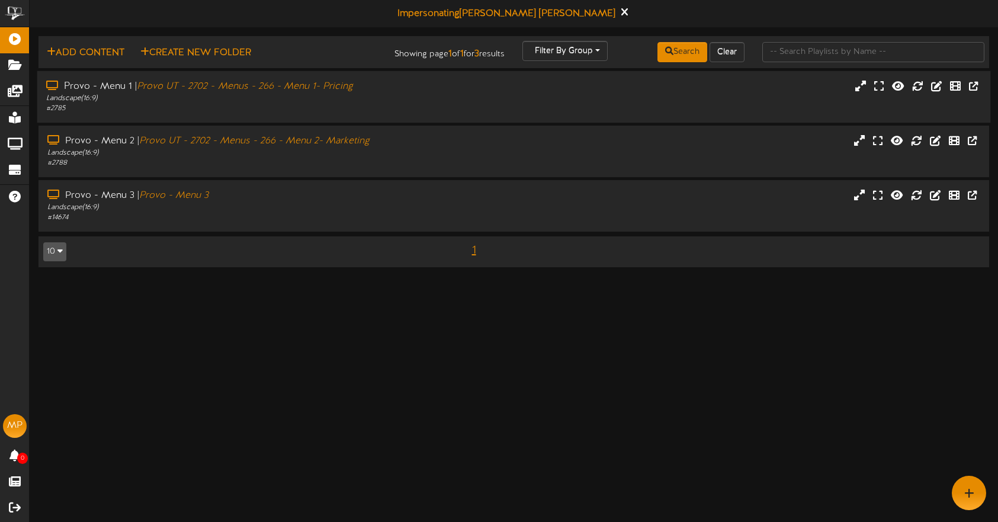
click at [429, 106] on div "Provo - Menu 1 | Provo UT - 2702 - Menus - 266 - Menu 1- Pricing Landscape ( 16…" at bounding box center [235, 97] width 397 height 34
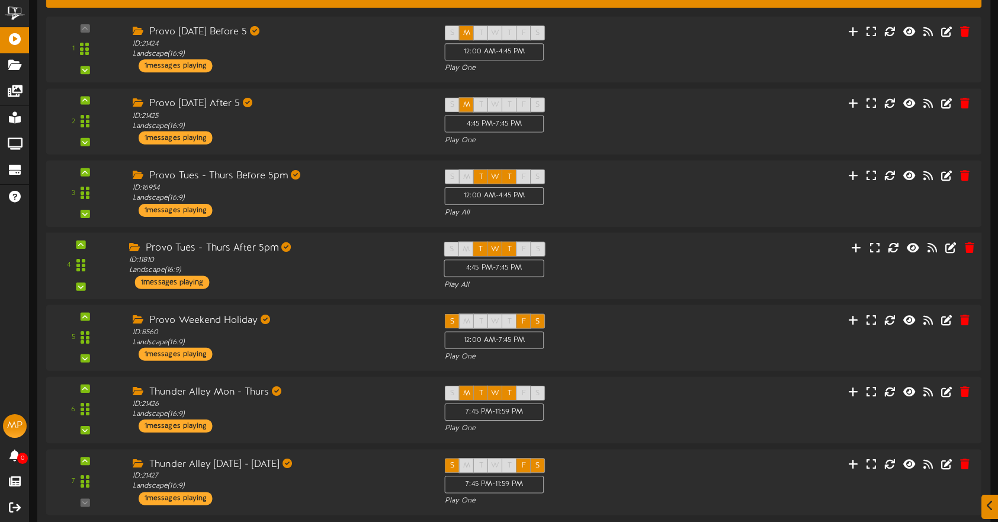
scroll to position [181, 0]
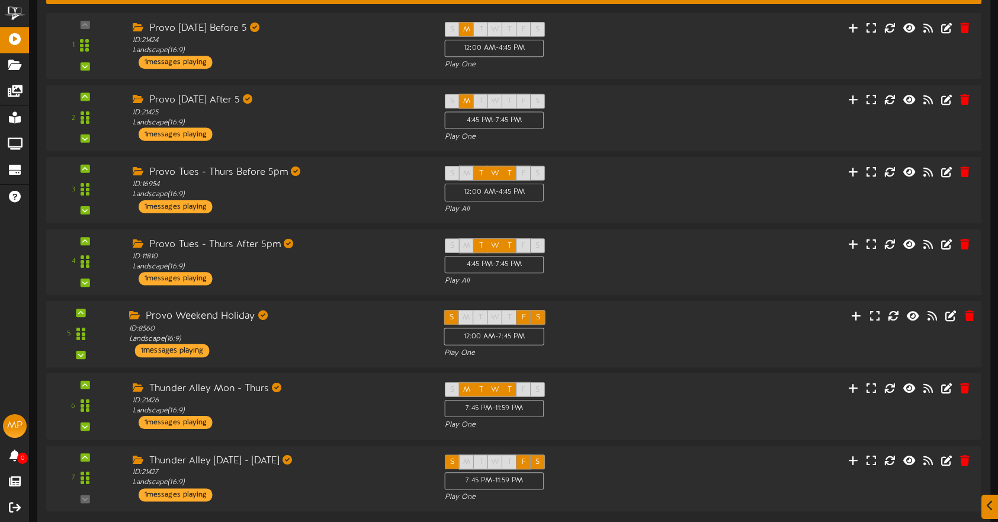
click at [662, 330] on div "S M T W T F S 12:00 AM - 7:45 PM Play One" at bounding box center [553, 334] width 236 height 49
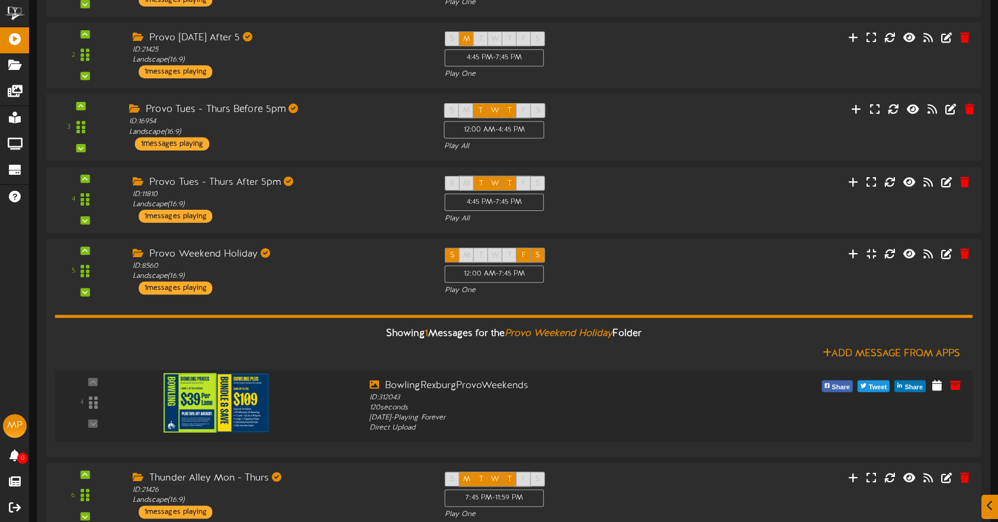
scroll to position [246, 0]
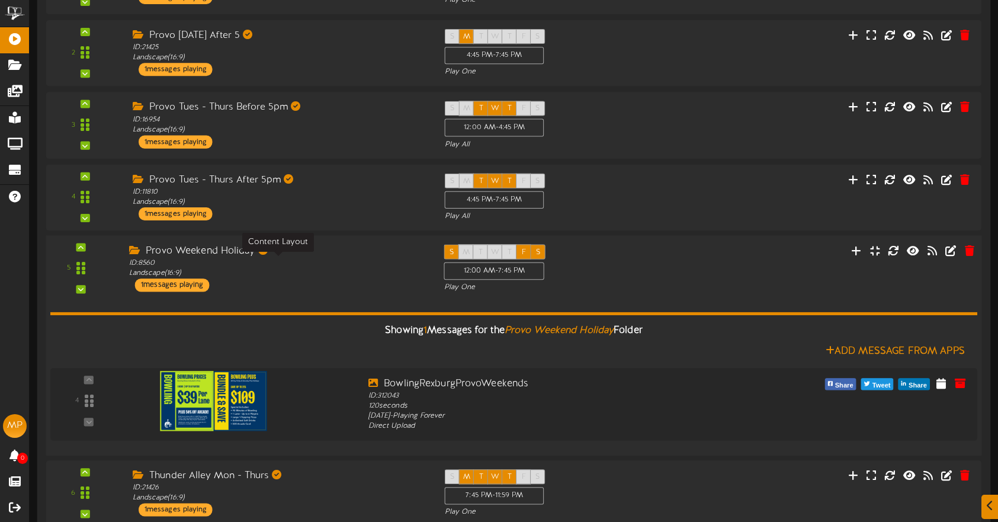
click at [353, 267] on div "ID: 8560 Landscape ( 16:9 )" at bounding box center [277, 268] width 297 height 21
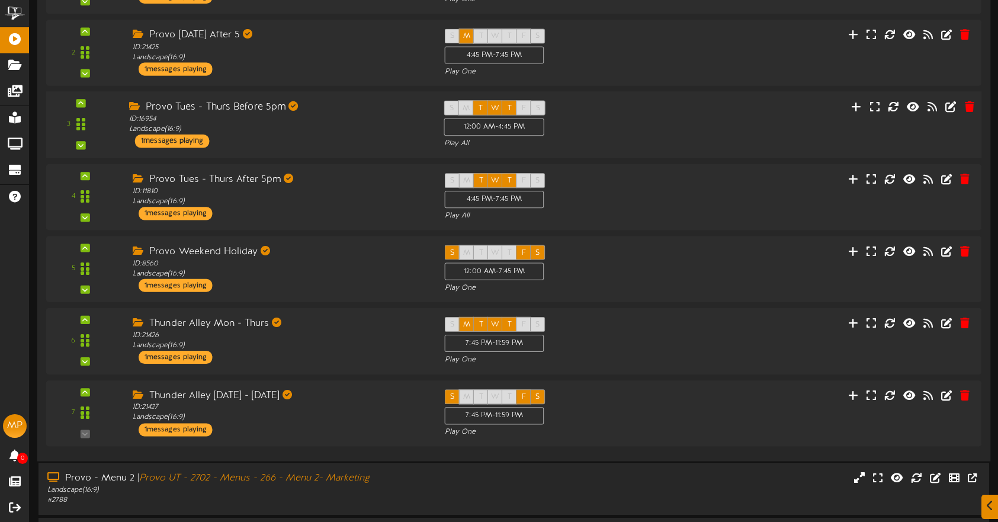
click at [345, 140] on div "Provo Tues - Thurs Before 5pm ID: 16954 Landscape ( 16:9 ) 1 messages playing" at bounding box center [277, 123] width 315 height 47
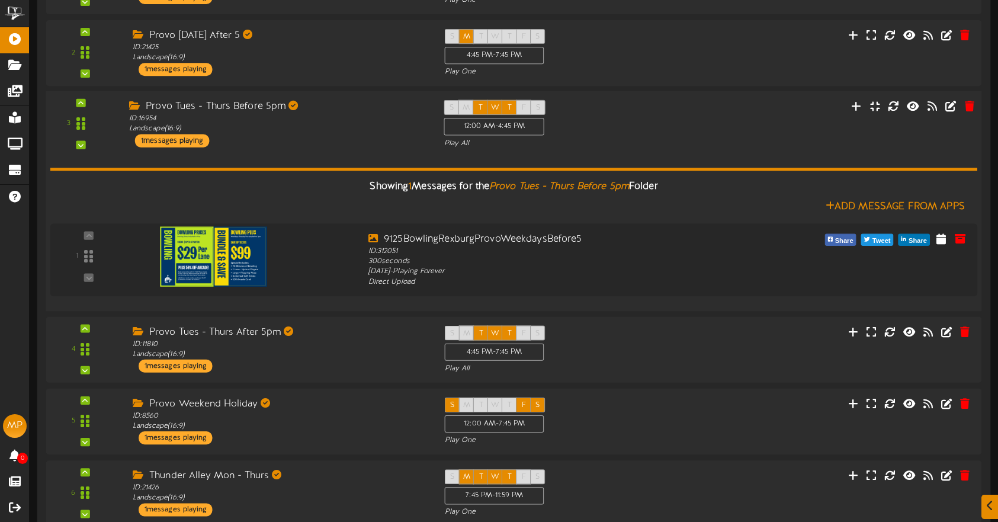
click at [312, 141] on div "Provo Tues - Thurs Before 5pm ID: 16954 Landscape ( 16:9 ) 1 messages playing" at bounding box center [277, 123] width 315 height 47
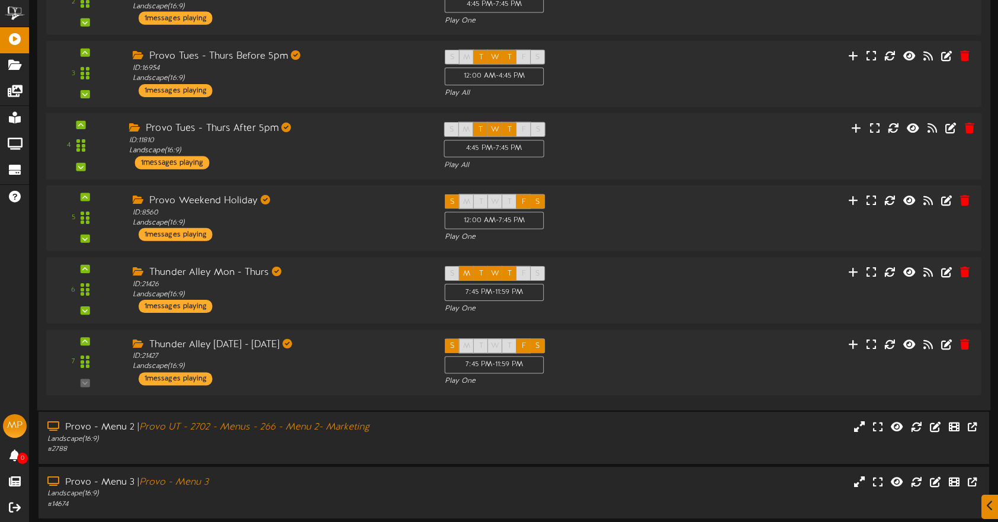
scroll to position [341, 0]
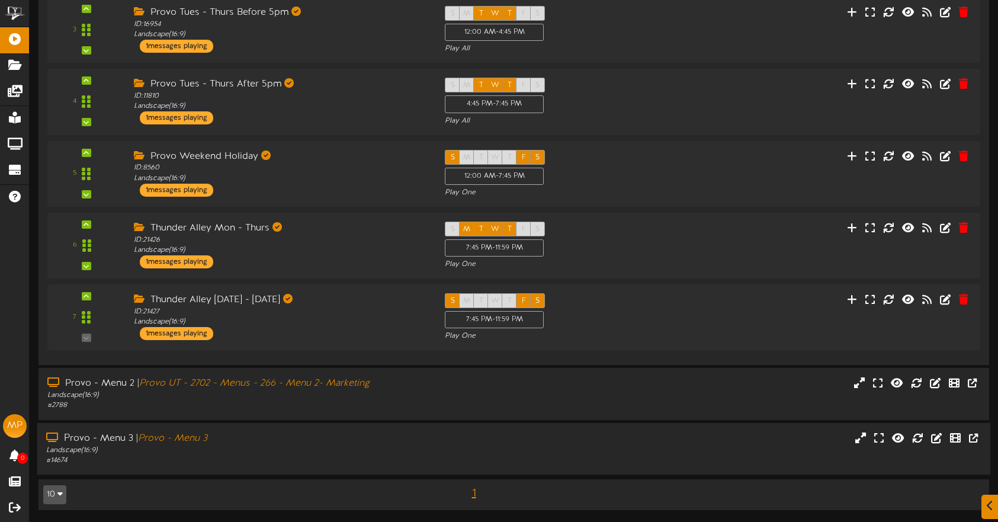
click at [358, 440] on div "Provo - Menu 3 | Provo - Menu 3" at bounding box center [236, 439] width 380 height 14
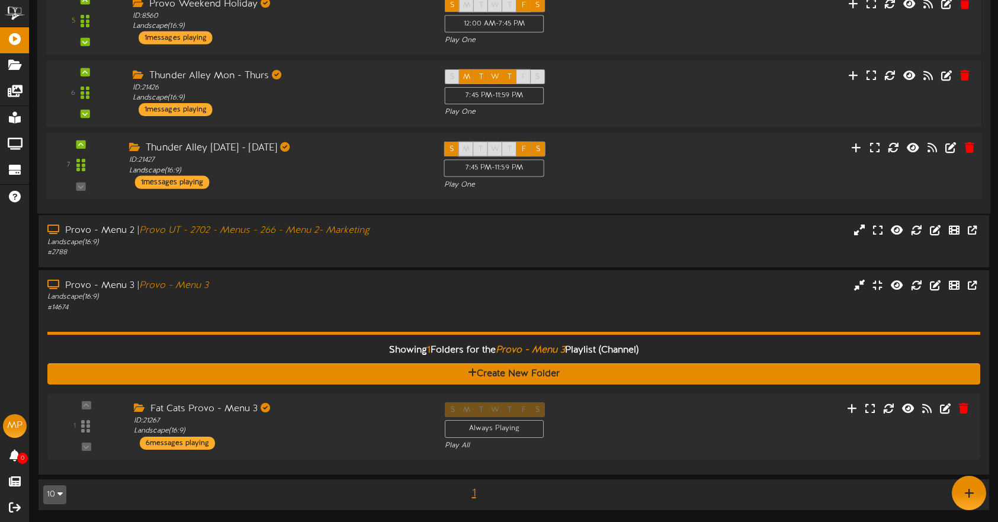
scroll to position [494, 0]
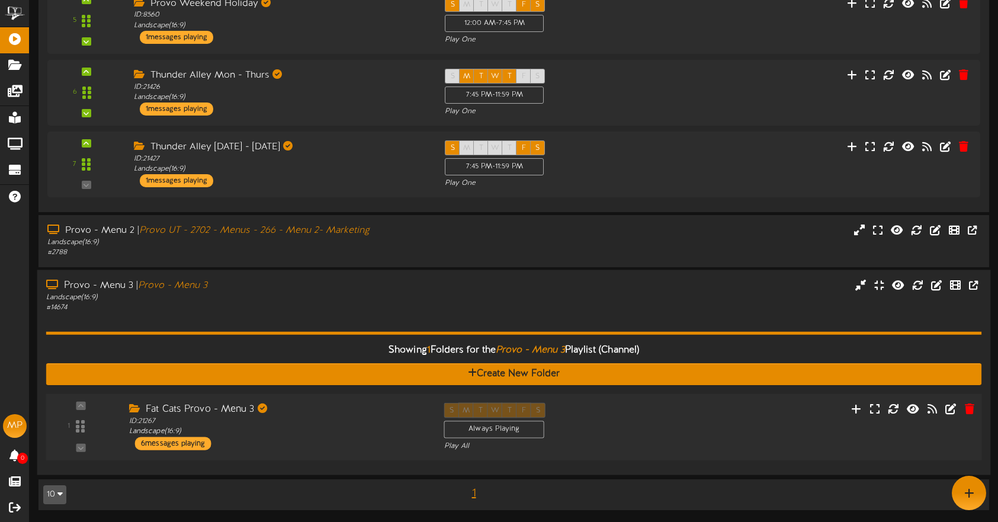
click at [404, 415] on div "Fat Cats Provo - Menu 3" at bounding box center [277, 409] width 297 height 14
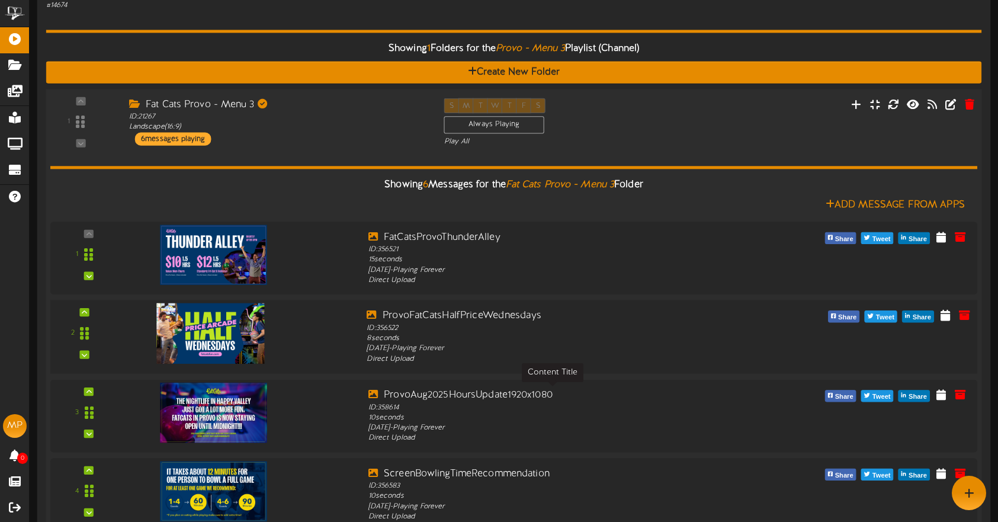
scroll to position [772, 0]
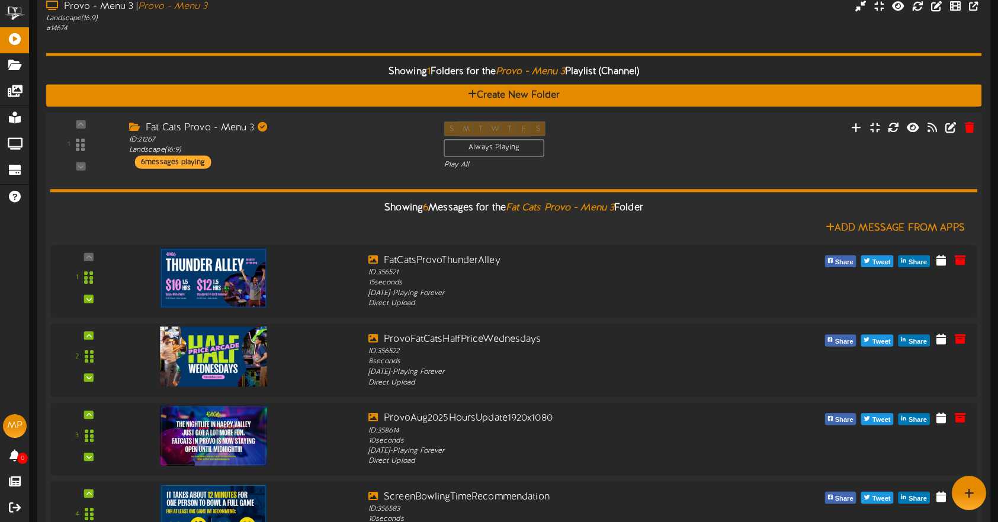
click at [339, 170] on div "Showing 6 Messages for the Fat Cats Provo - Menu 3 Folder Add Message From Apps…" at bounding box center [513, 444] width 927 height 548
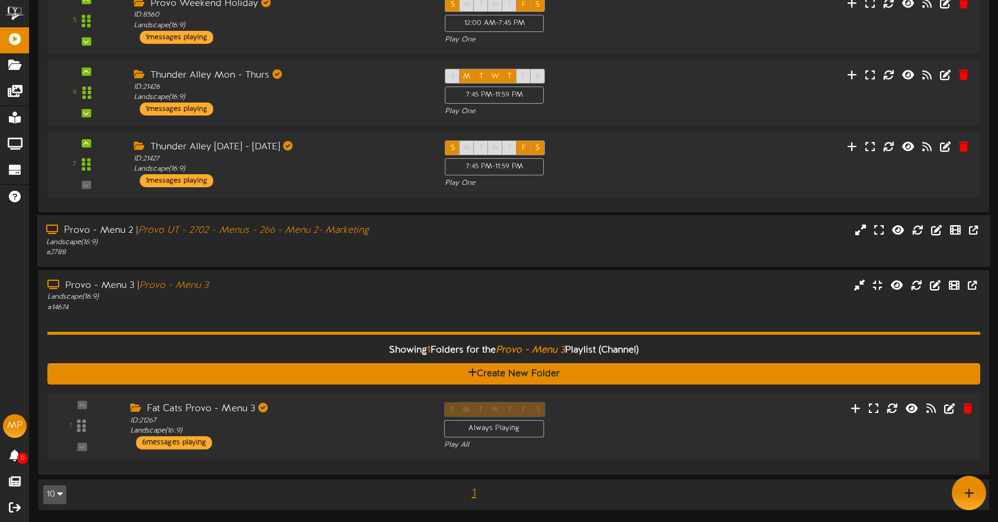
drag, startPoint x: 360, startPoint y: 307, endPoint x: 360, endPoint y: 293, distance: 14.2
click at [360, 306] on div "# 14674" at bounding box center [236, 308] width 379 height 10
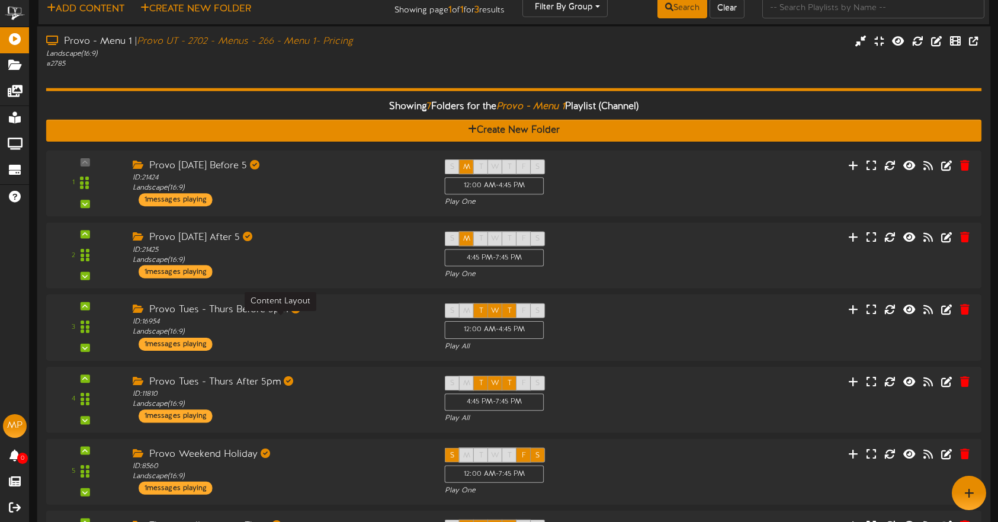
scroll to position [0, 0]
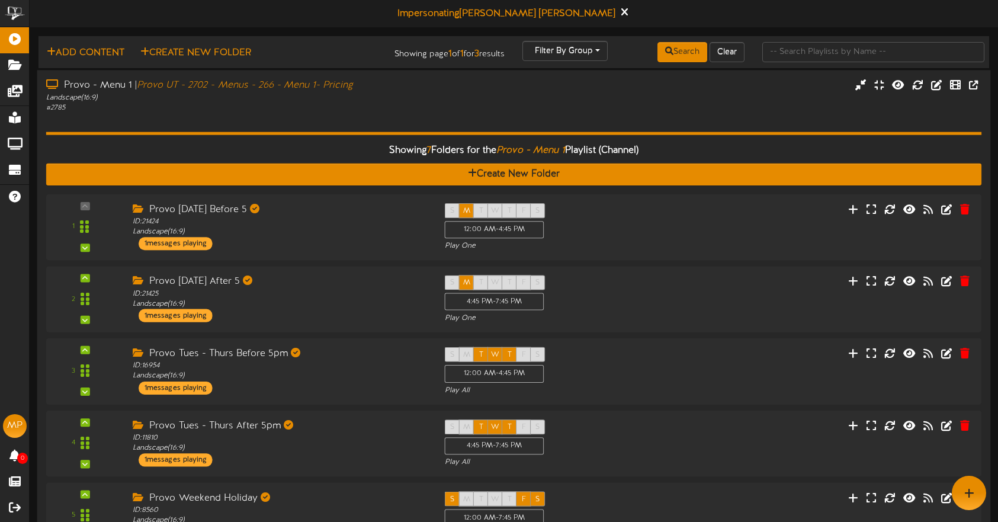
click at [333, 120] on div "Showing 7 Folders for the Provo - Menu 1 Playlist (Channel) Create New Folder 1…" at bounding box center [514, 406] width 936 height 586
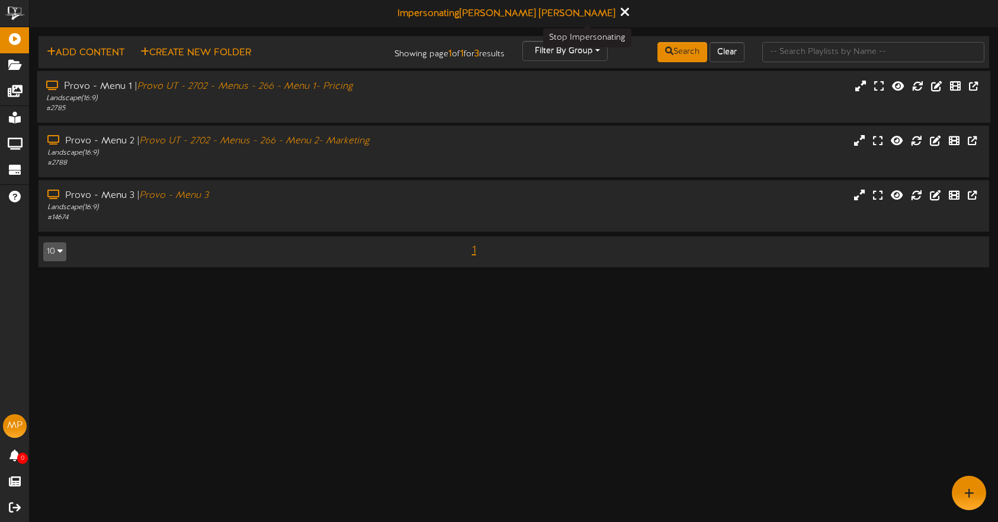
click at [620, 14] on icon at bounding box center [624, 11] width 8 height 13
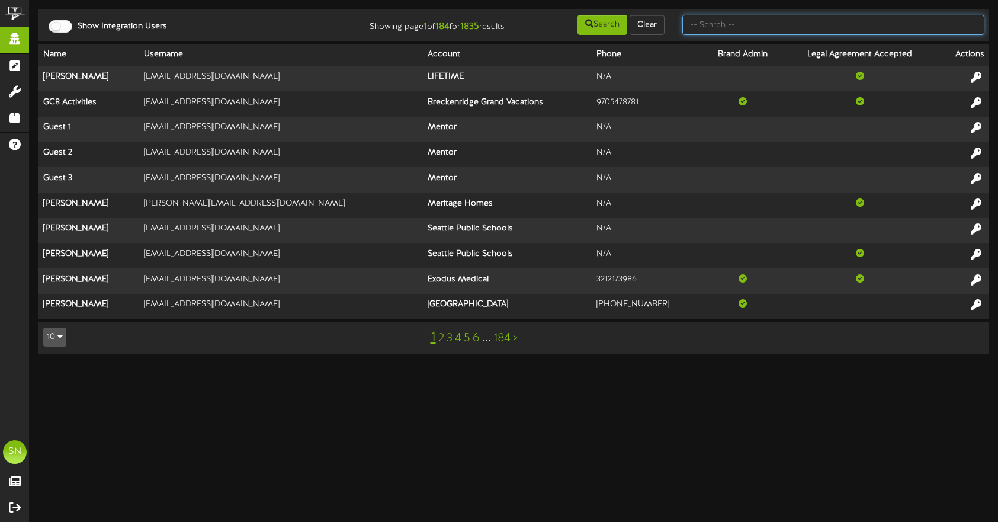
click at [774, 22] on input "text" at bounding box center [833, 25] width 302 height 20
type input "the picklr"
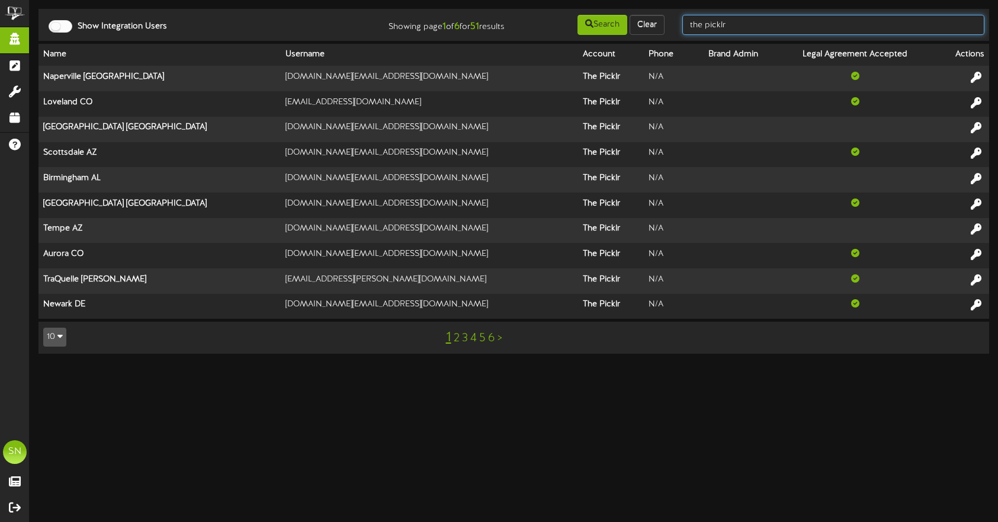
drag, startPoint x: 762, startPoint y: 27, endPoint x: 688, endPoint y: 21, distance: 74.2
click at [689, 21] on input "the picklr" at bounding box center [833, 25] width 302 height 20
type input "[PERSON_NAME]"
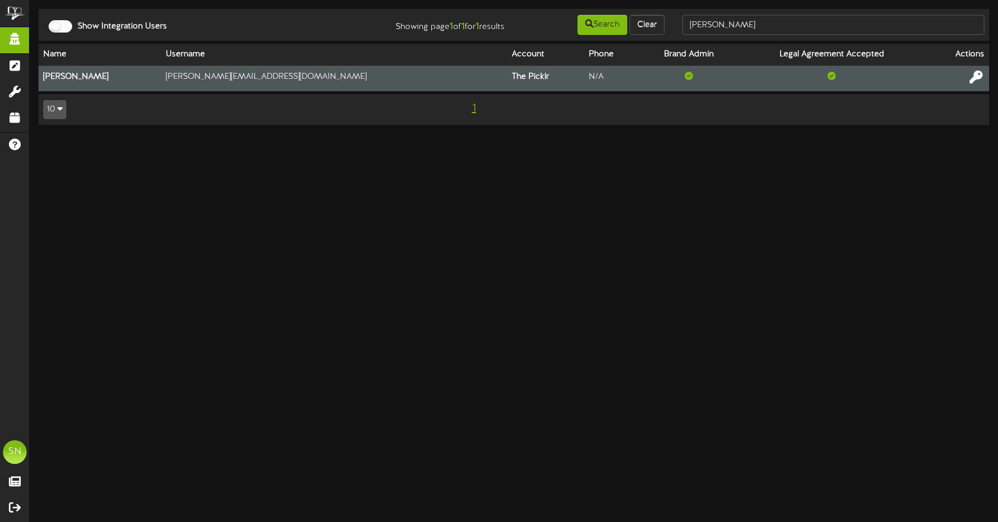
click at [978, 77] on icon at bounding box center [976, 76] width 13 height 13
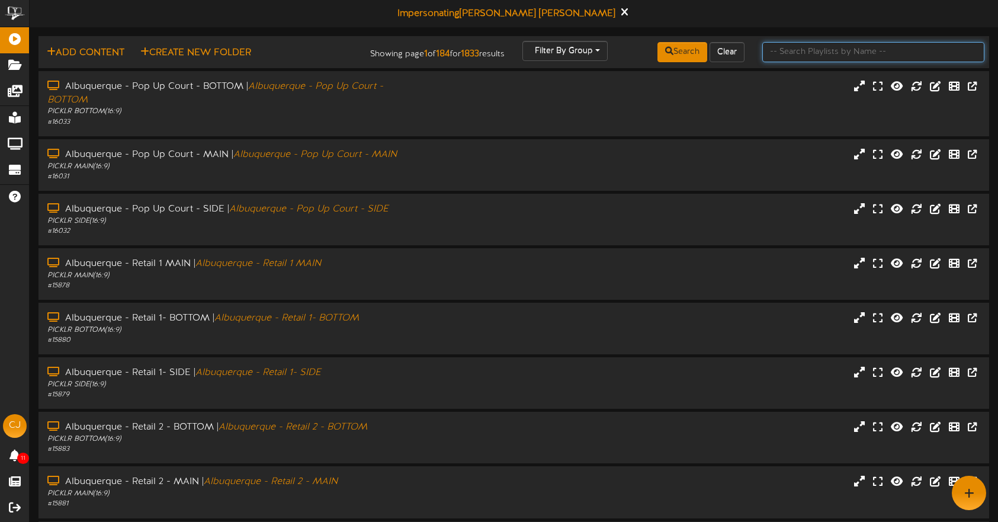
click at [826, 57] on input "text" at bounding box center [873, 52] width 222 height 20
type input "exton"
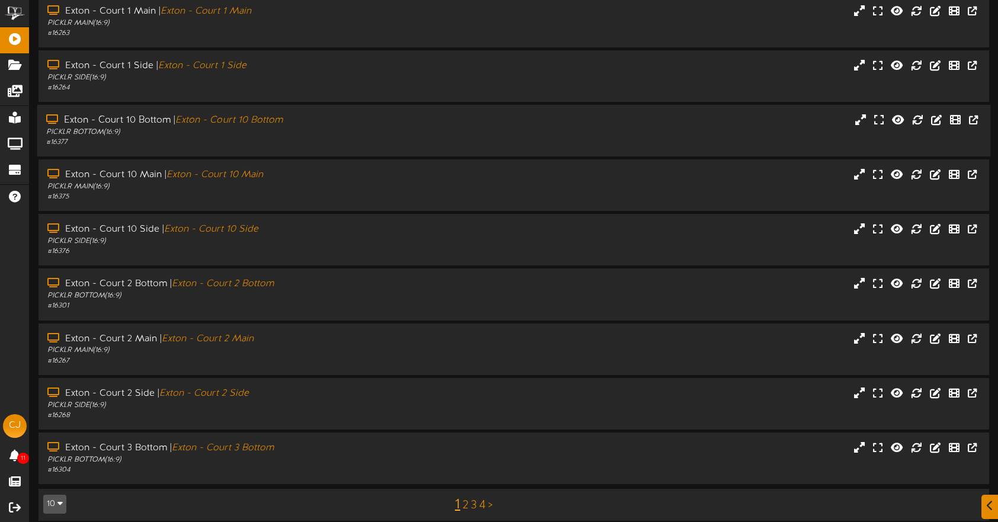
scroll to position [140, 0]
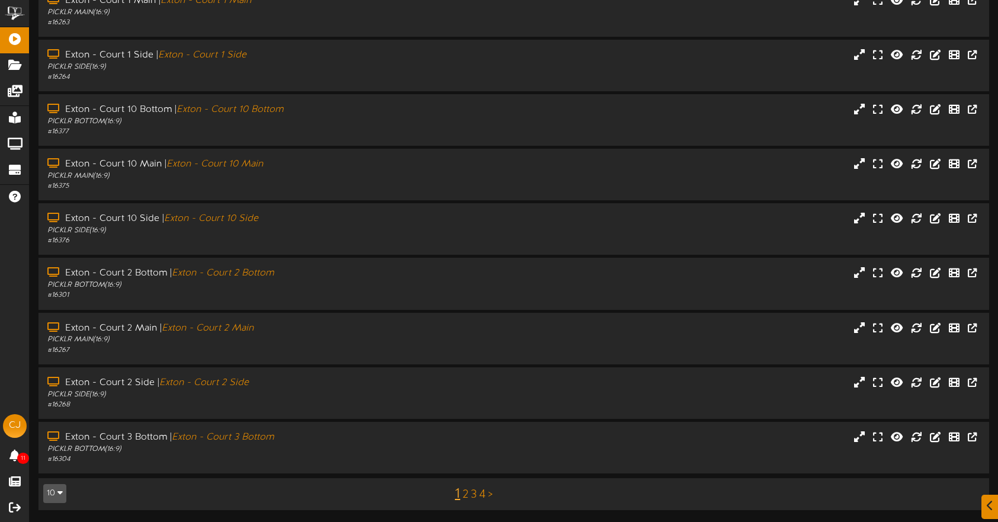
click at [467, 496] on link "2" at bounding box center [466, 494] width 6 height 13
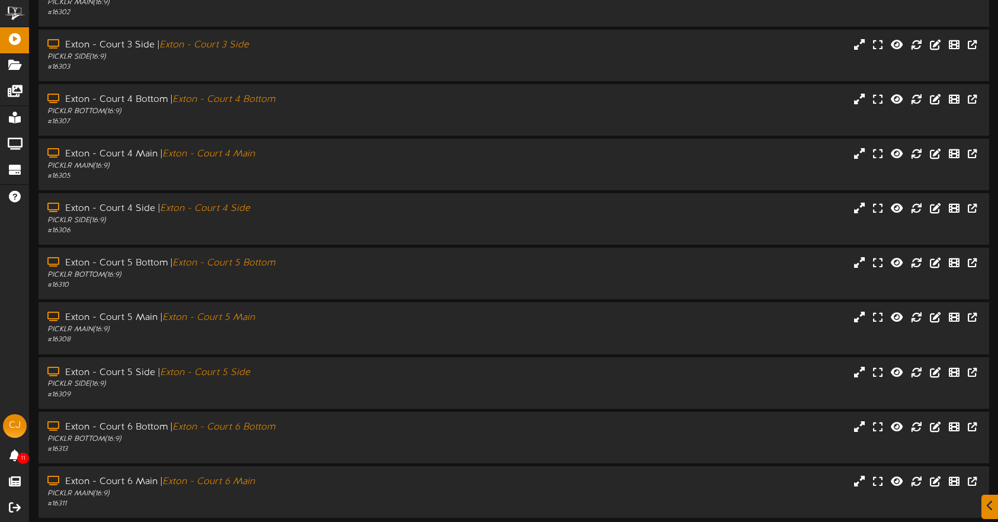
scroll to position [140, 0]
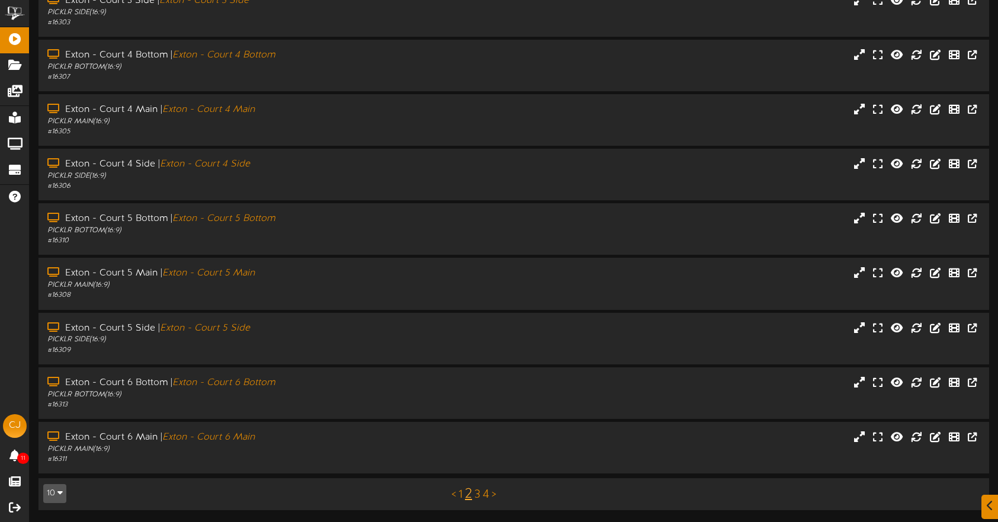
click at [477, 496] on link "3" at bounding box center [477, 494] width 6 height 13
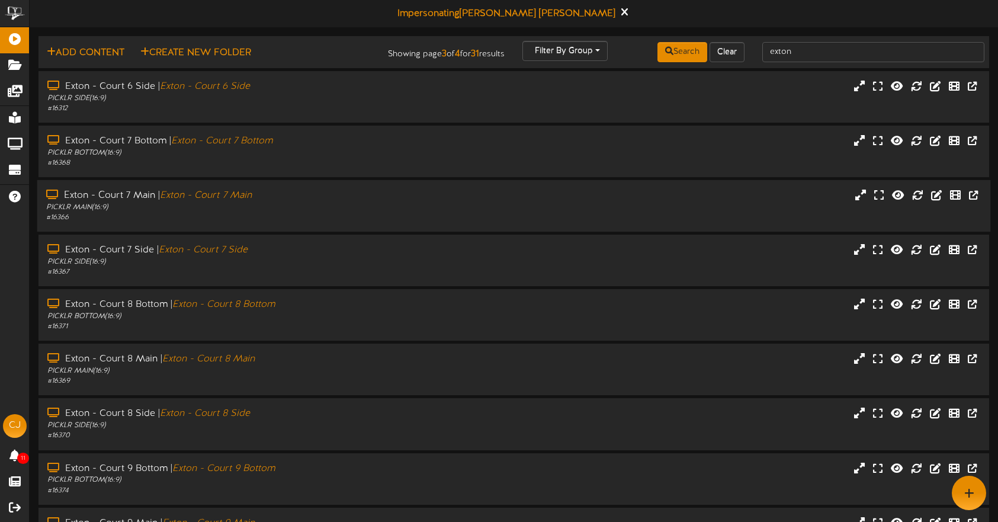
click at [363, 189] on div "Exton - Court 7 Main | Exton - Court 7 Main" at bounding box center [236, 196] width 380 height 14
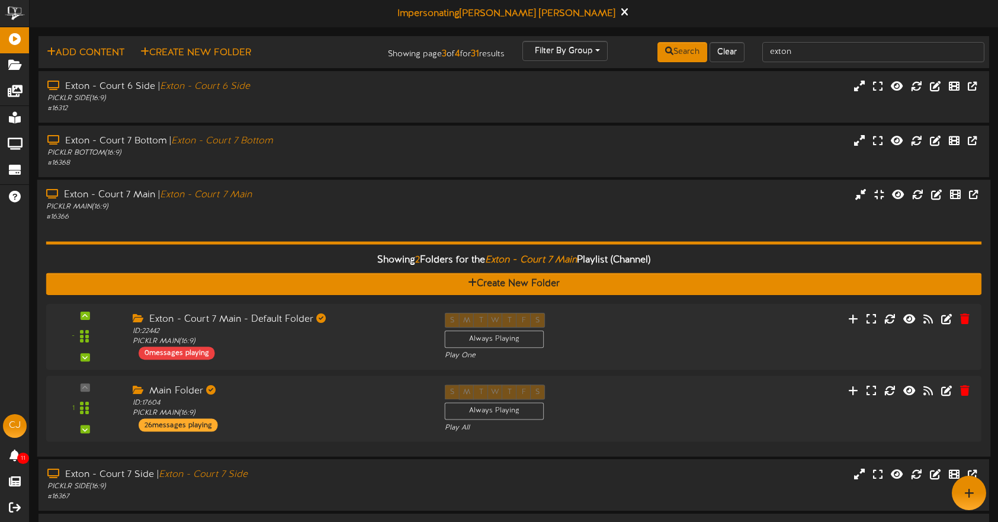
click at [383, 205] on div "PICKLR MAIN ( 16:9 )" at bounding box center [236, 207] width 380 height 10
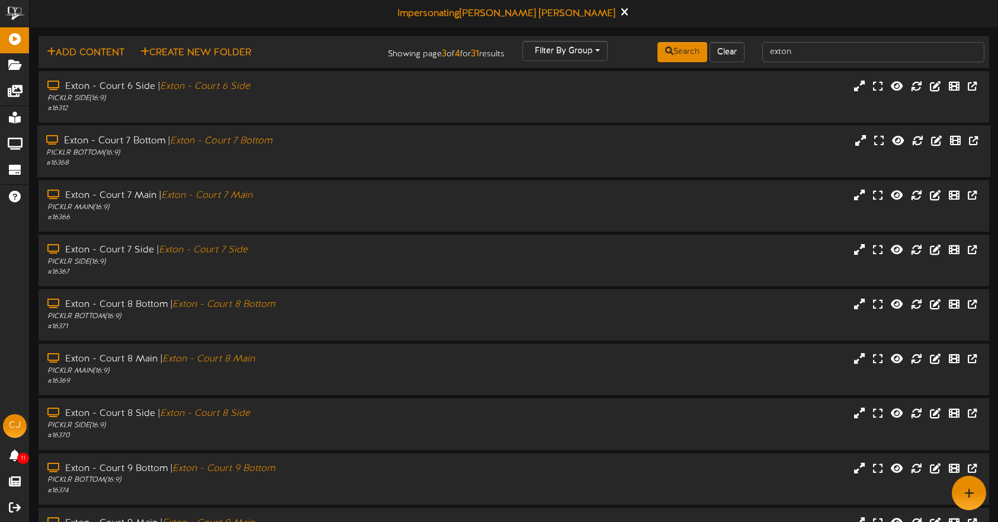
click at [364, 156] on div "PICKLR BOTTOM ( 16:9 )" at bounding box center [236, 153] width 380 height 10
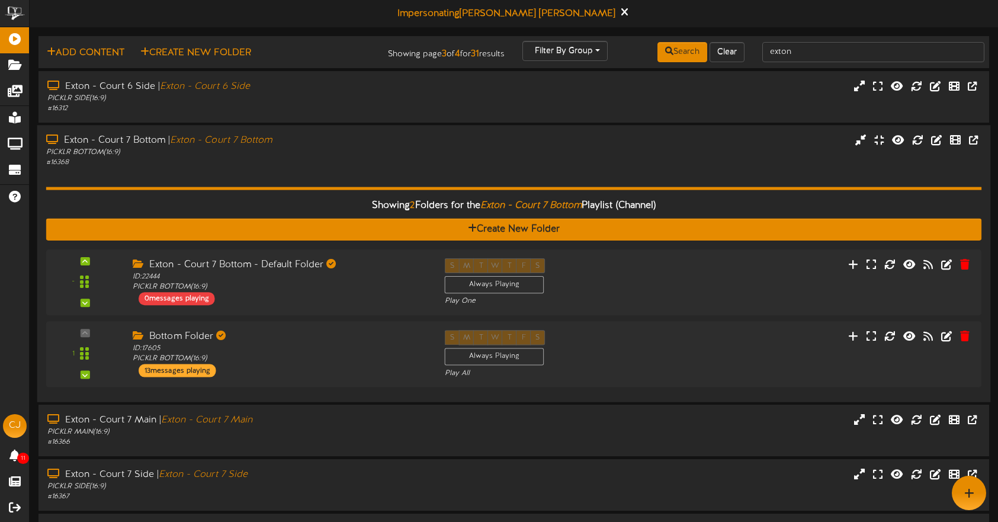
click at [373, 173] on div "Showing 2 Folders for the Exton - Court 7 Bottom Playlist (Channel) Create New …" at bounding box center [514, 280] width 936 height 225
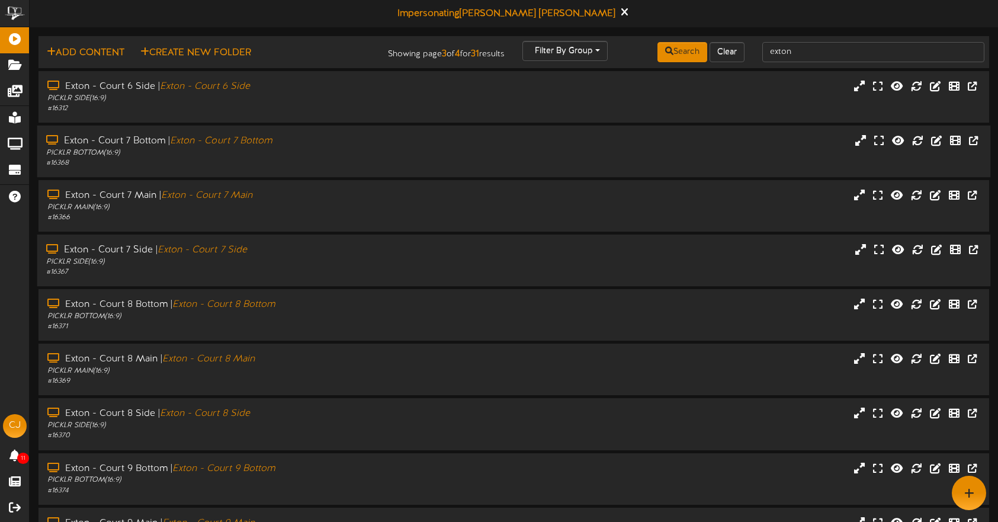
click at [315, 267] on div "# 16367" at bounding box center [236, 272] width 380 height 10
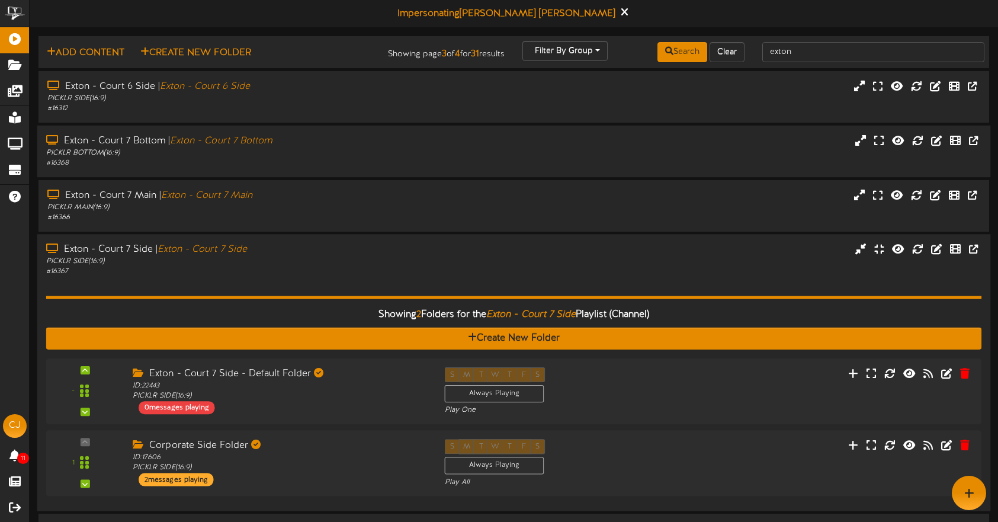
click at [310, 278] on div "Showing 2 Folders for the Exton - Court 7 Side Playlist (Channel) Create New Fo…" at bounding box center [514, 389] width 936 height 225
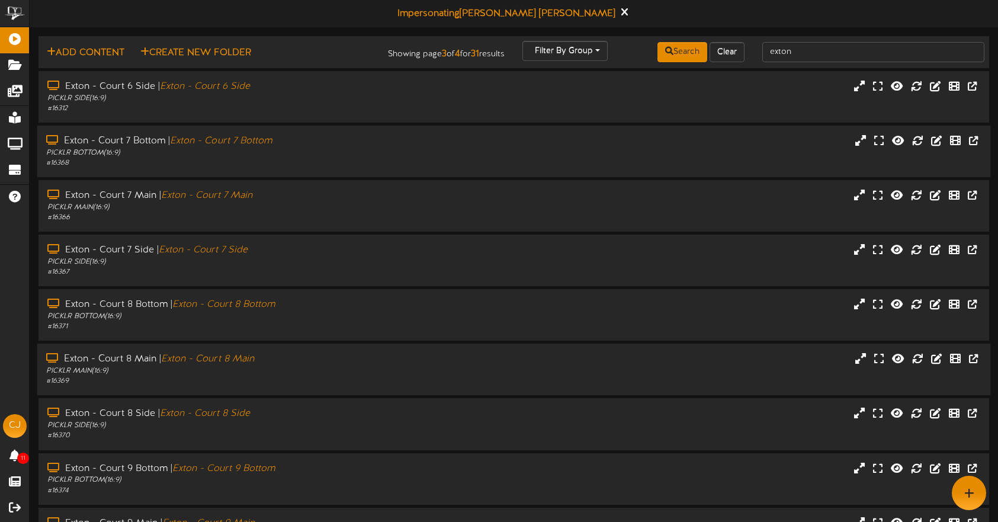
click at [314, 362] on div "Exton - Court 8 Main | Exton - Court 8 Main" at bounding box center [236, 359] width 380 height 14
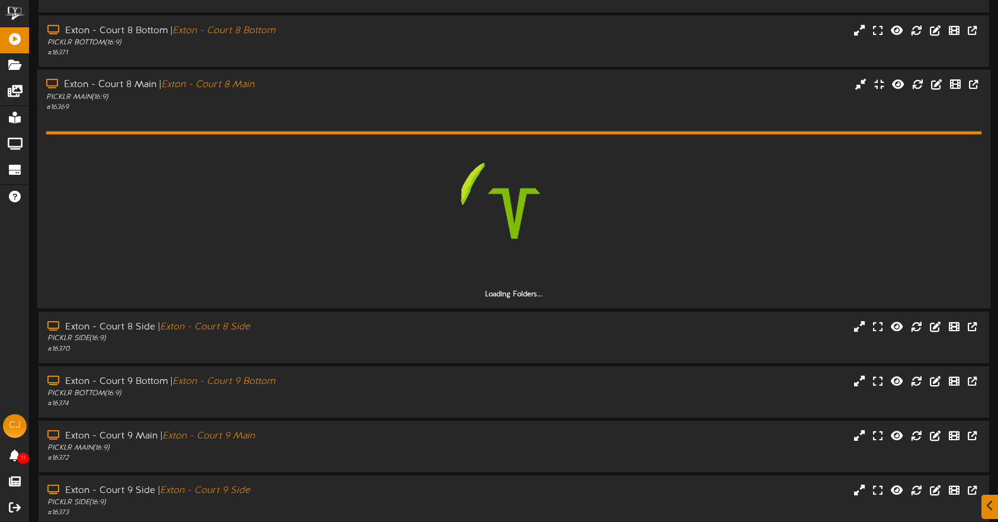
scroll to position [299, 0]
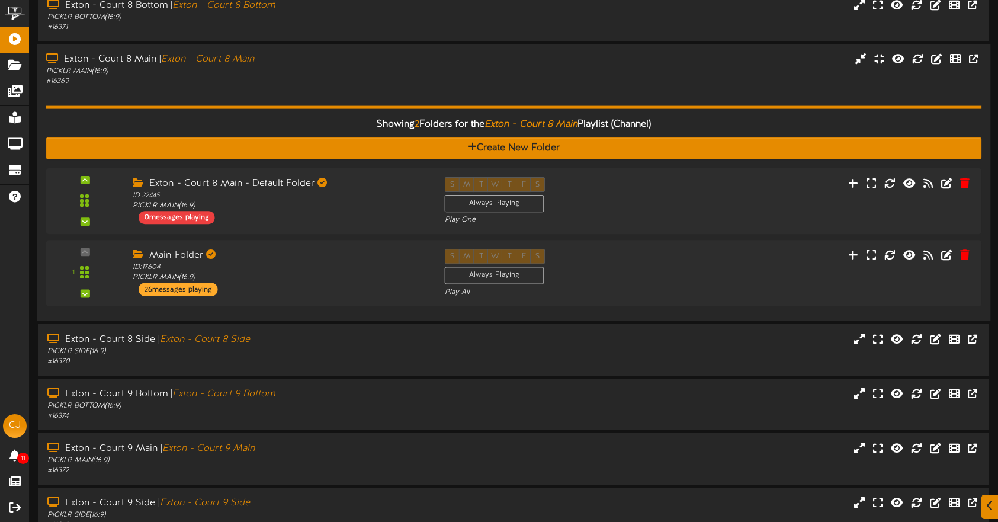
click at [368, 95] on div "Showing 2 Folders for the Exton - Court 8 Main Playlist (Channel) Create New Fo…" at bounding box center [514, 199] width 936 height 225
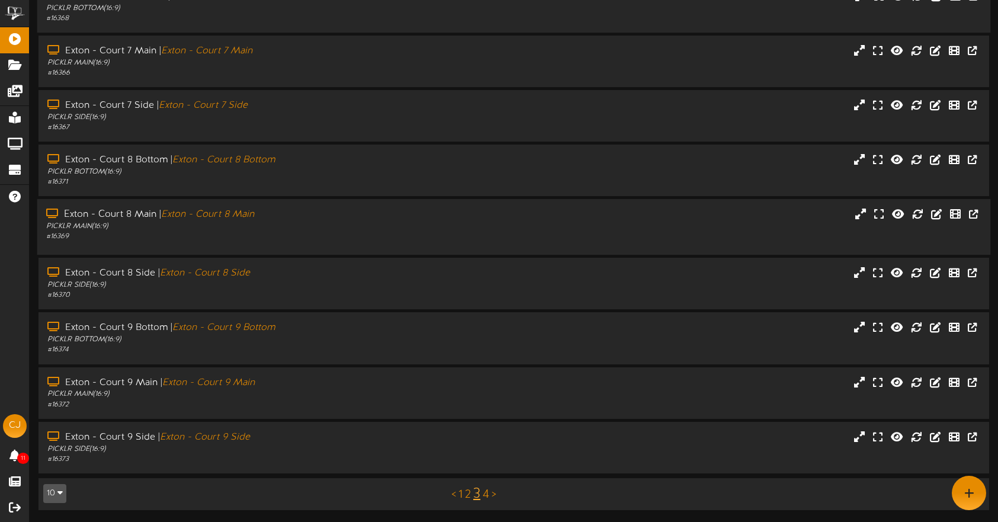
scroll to position [140, 0]
